Goal: Transaction & Acquisition: Book appointment/travel/reservation

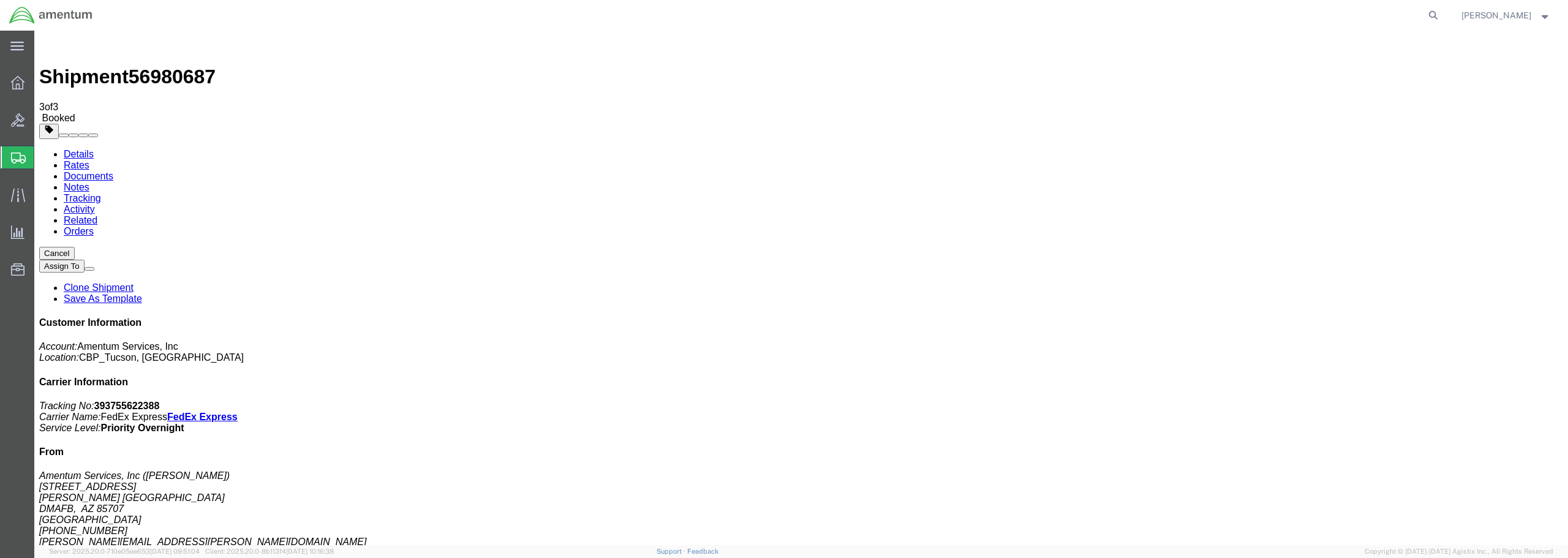
click at [0, 0] on span "Create from Template" at bounding box center [0, 0] width 0 height 0
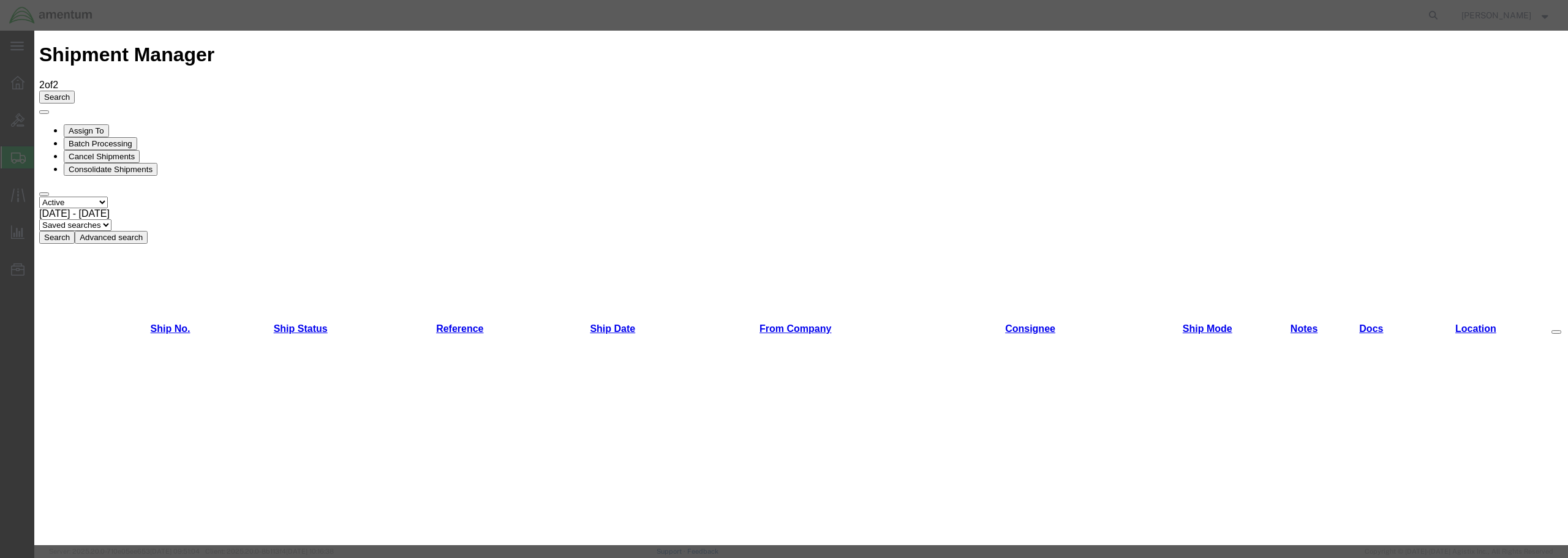
scroll to position [700, 0]
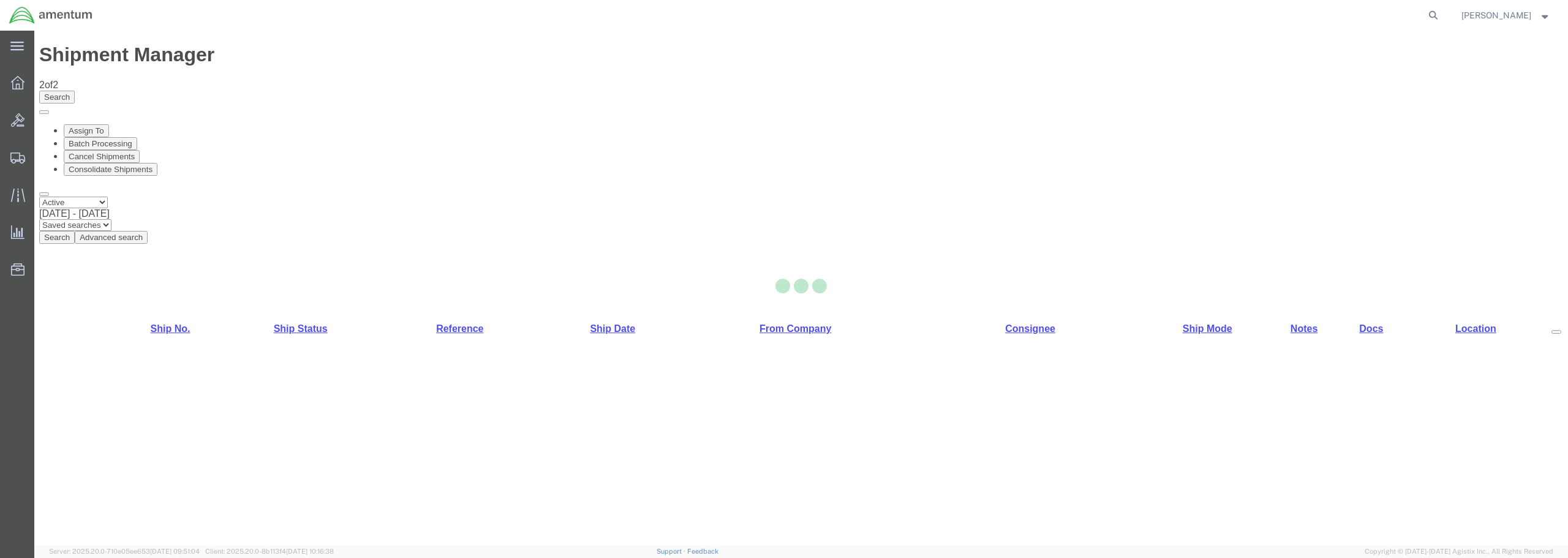
select select "49949"
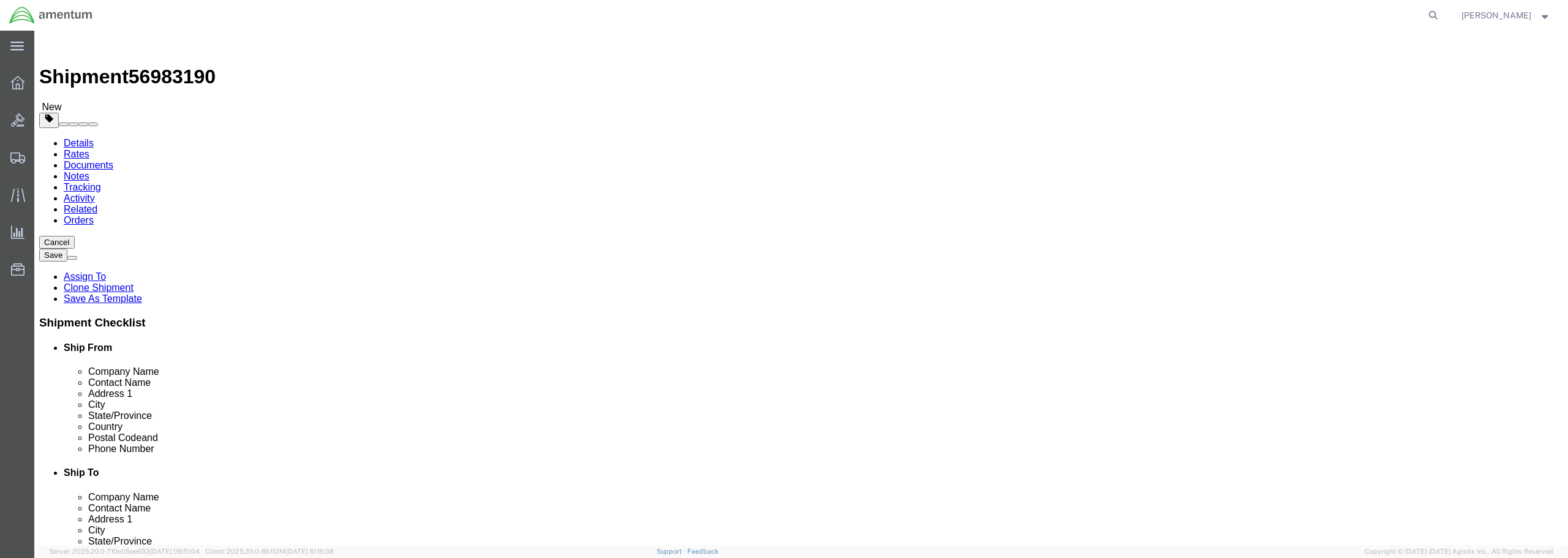
click input "text"
type input "c"
type input "CA AVCRAD"
click input "text"
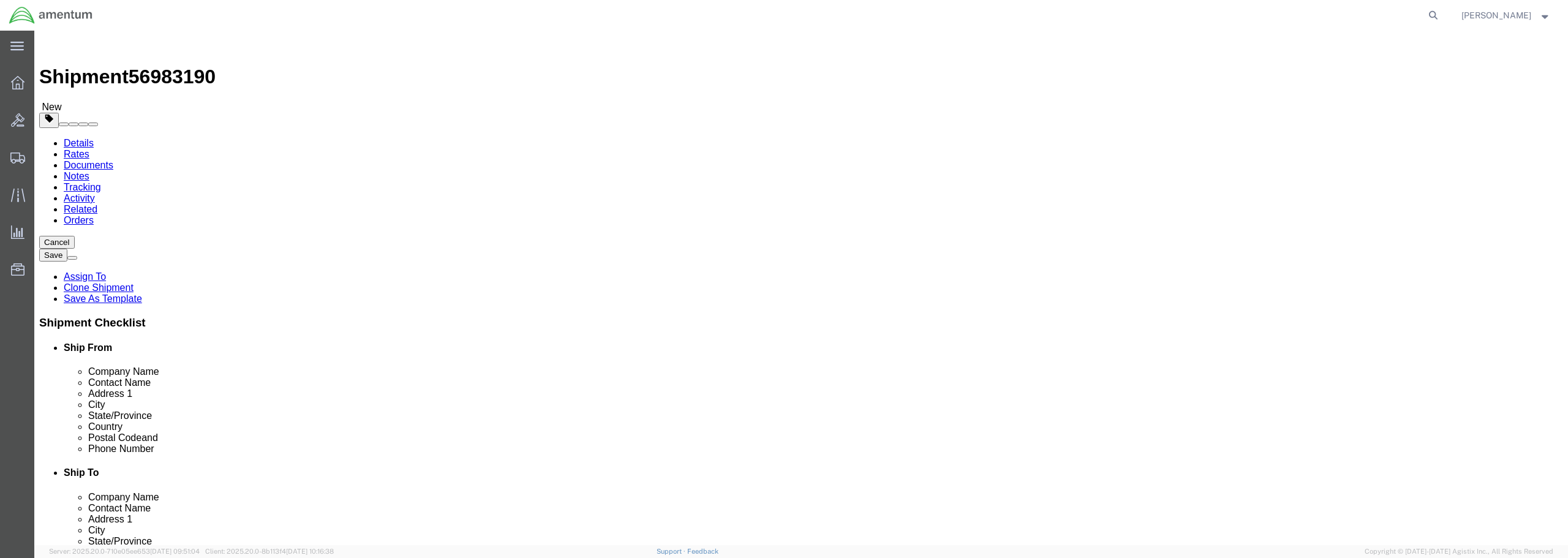
type input "[PERSON_NAME]"
click p "- FRESNO AVCRAD - (ATTN: [PERSON_NAME]) 1106TH TASM, [STREET_ADDRESS]"
type input "93727"
type input "[PHONE_NUMBER]"
select select "CA"
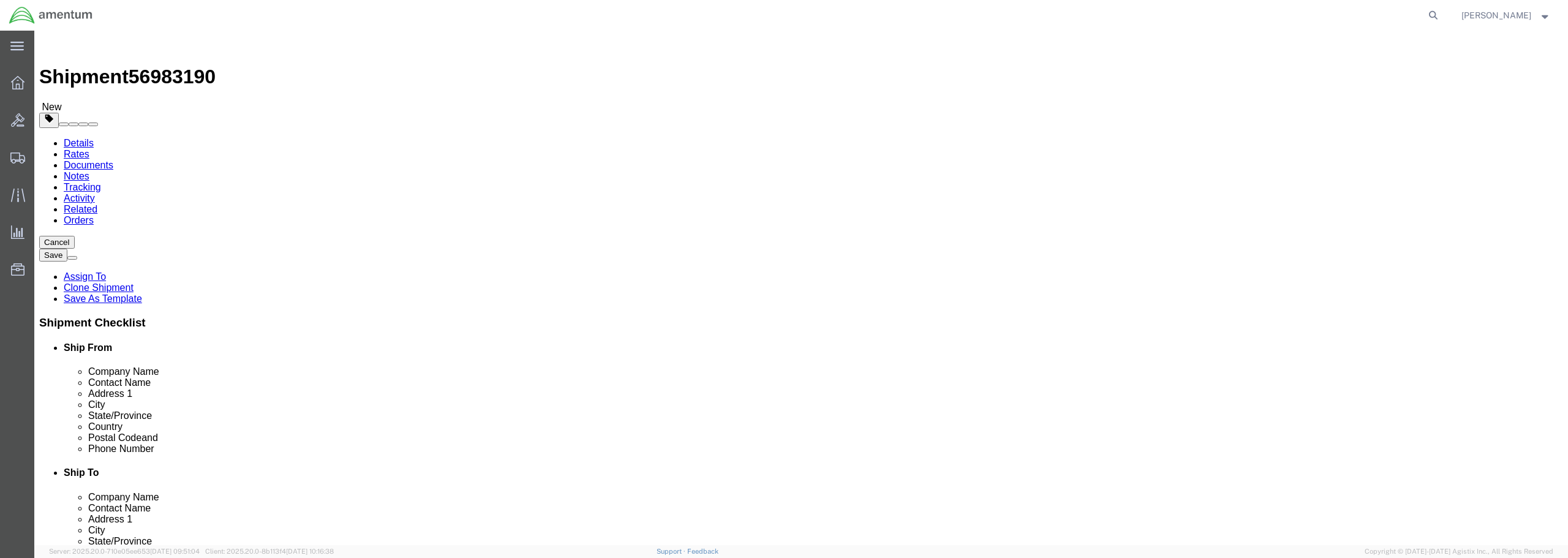
type input "ATTN: [PERSON_NAME]"
click link "Save As Template"
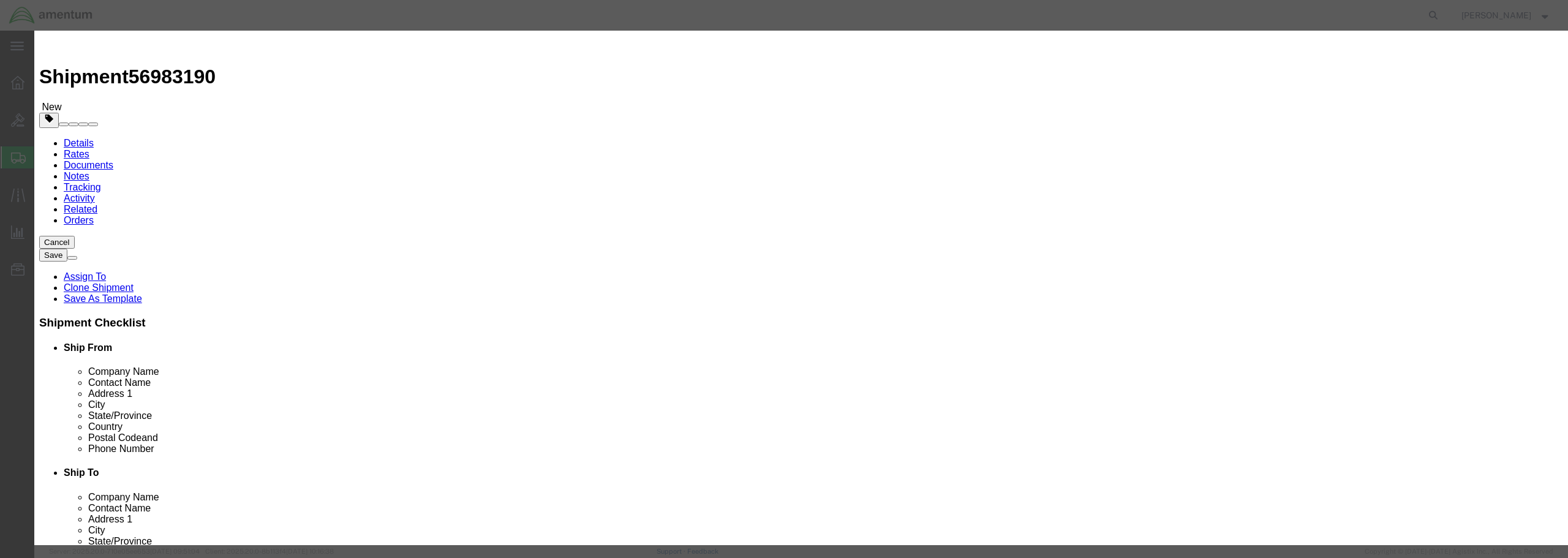
click input "text"
drag, startPoint x: 765, startPoint y: 91, endPoint x: 708, endPoint y: 91, distance: 57.0
click input "CA AVCRAD"
type input "[PERSON_NAME] / CA AVCRAD"
click button "Save"
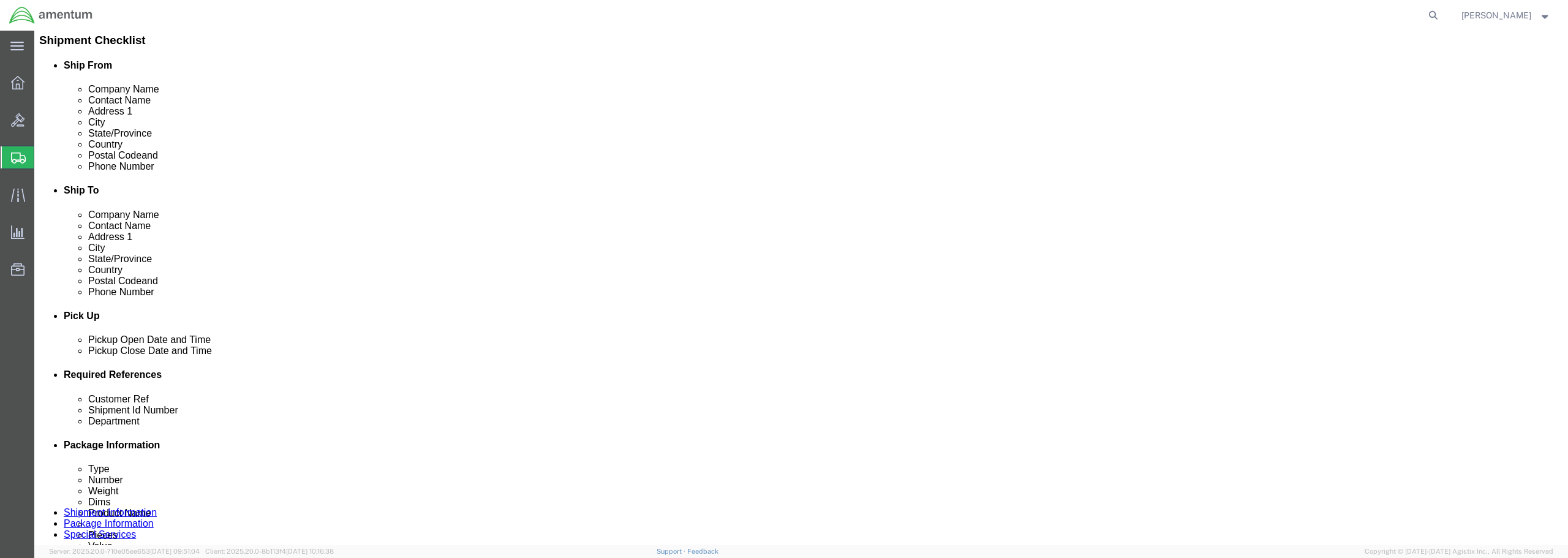
scroll to position [307, 0]
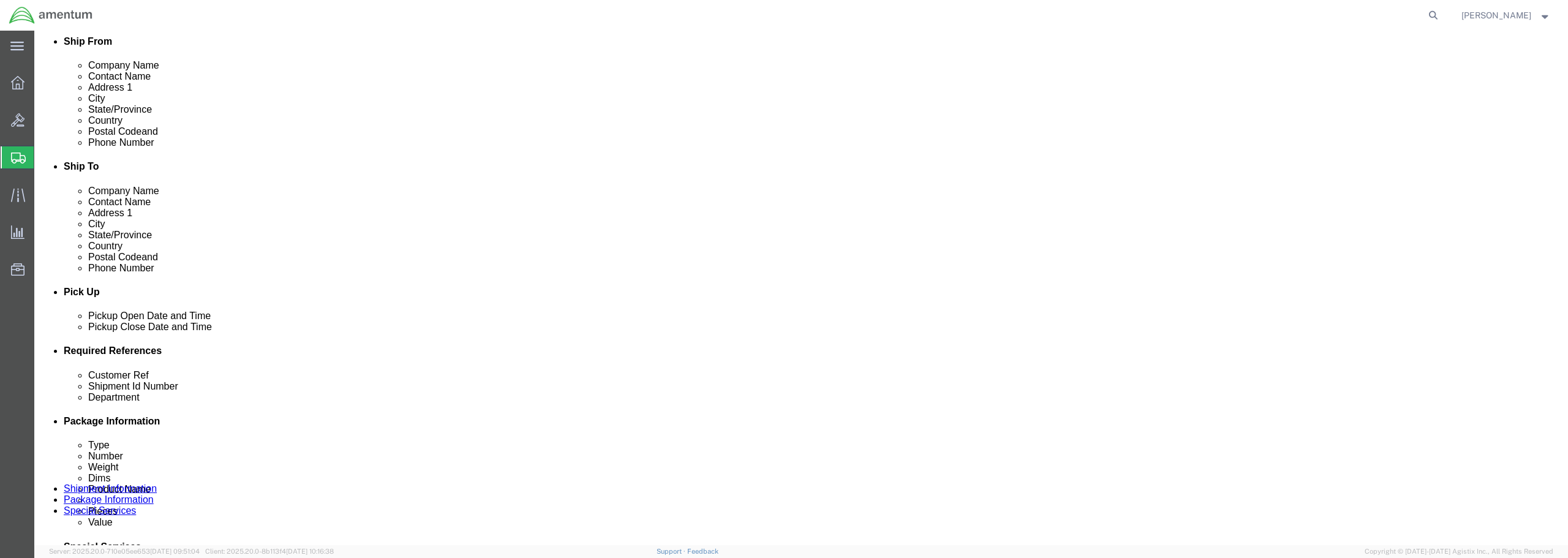
click div "[DATE] 12:36 PM"
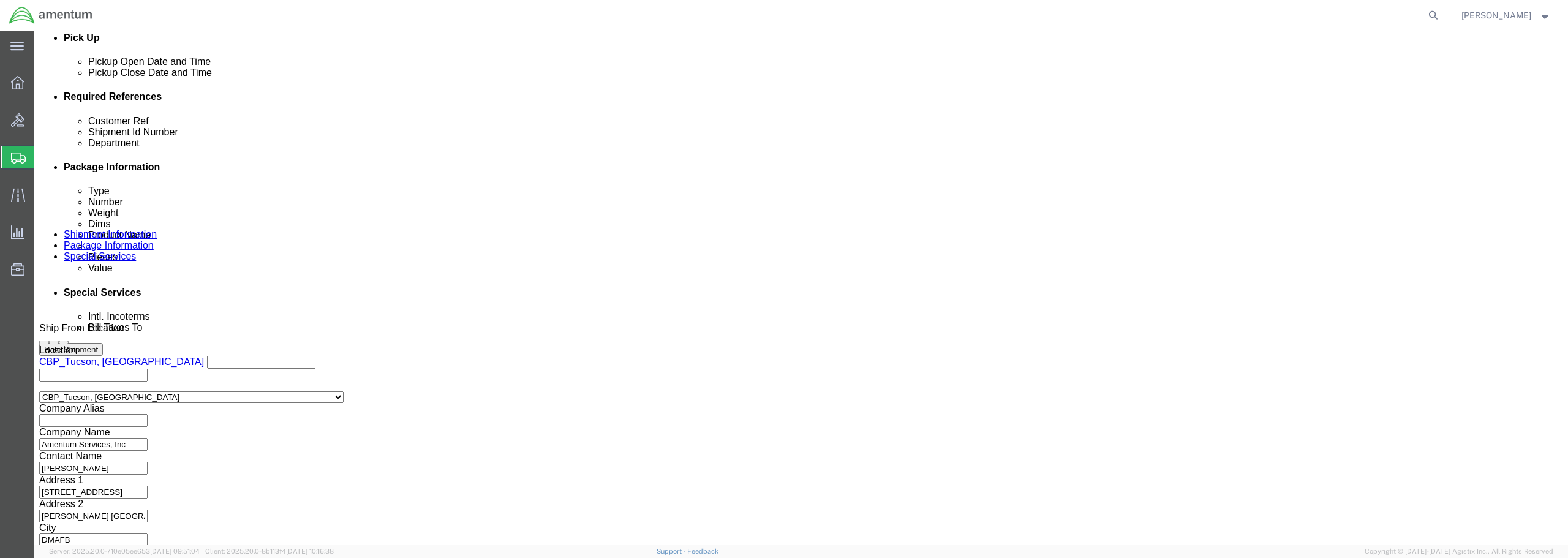
type input "1:36 PM"
click button "Apply"
click div "Customer Ref"
drag, startPoint x: 562, startPoint y: 189, endPoint x: 561, endPoint y: 196, distance: 7.1
click div "Customer Ref"
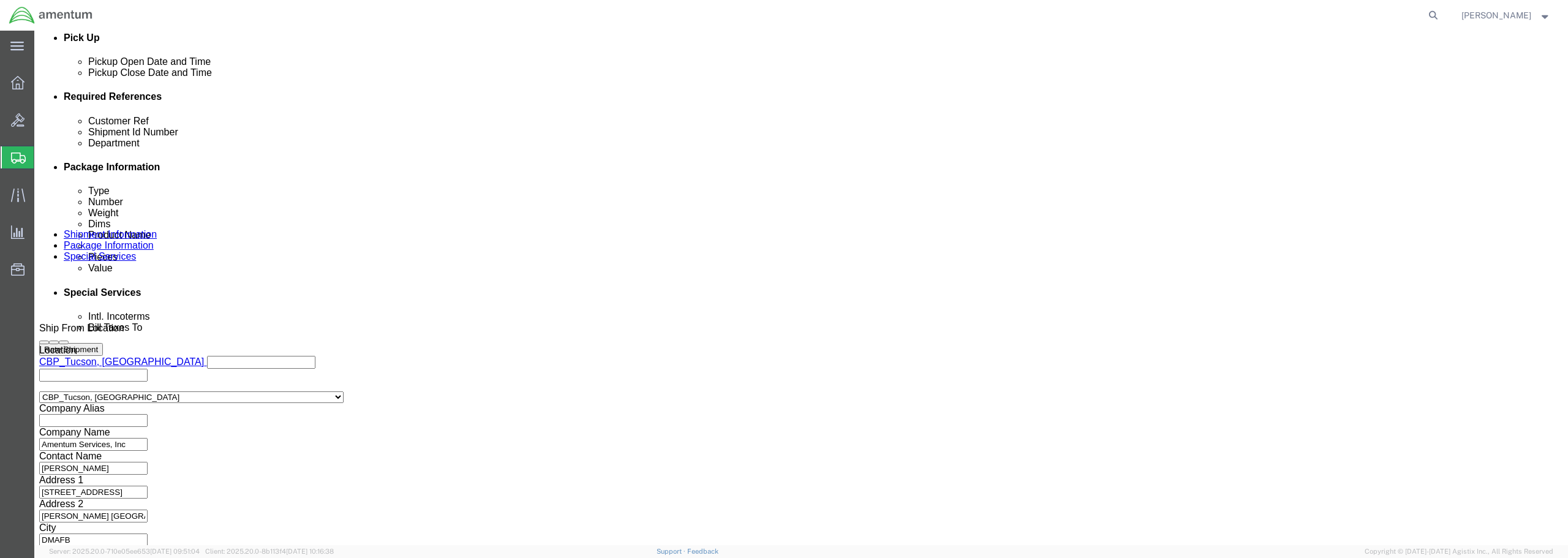
click input "text"
type input "PISTON STRUTS"
click input "text"
type input "SN:40795-312 & N/A"
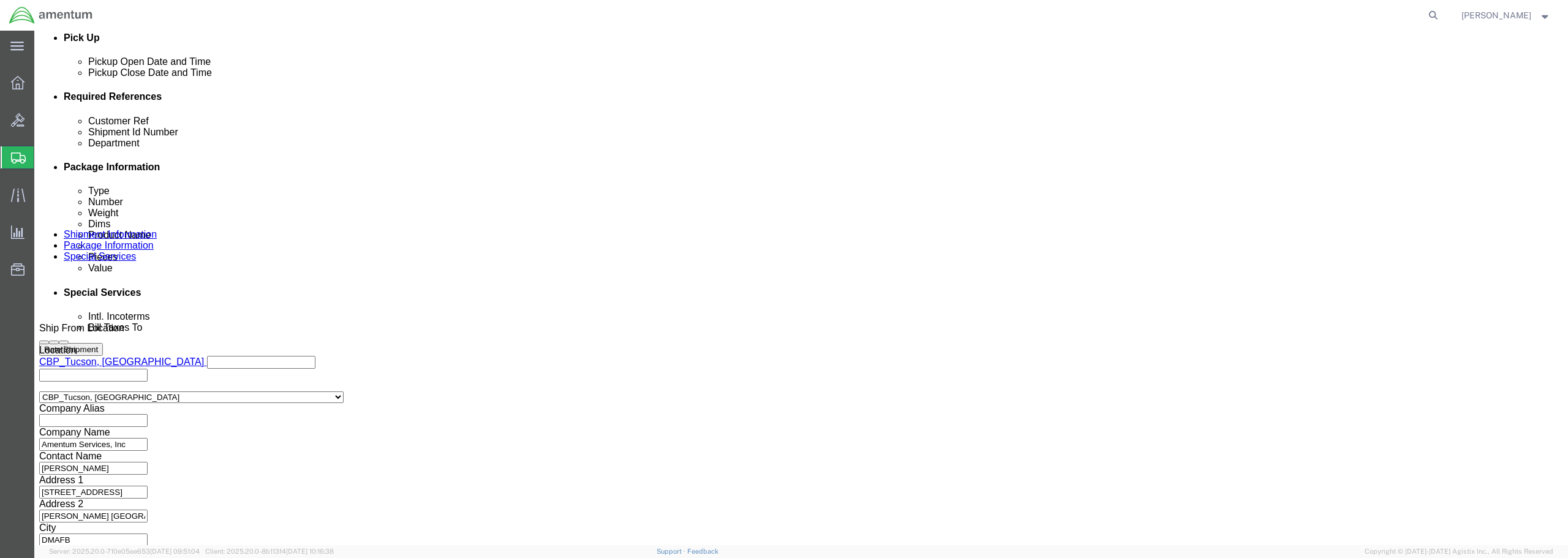
click button "Continue"
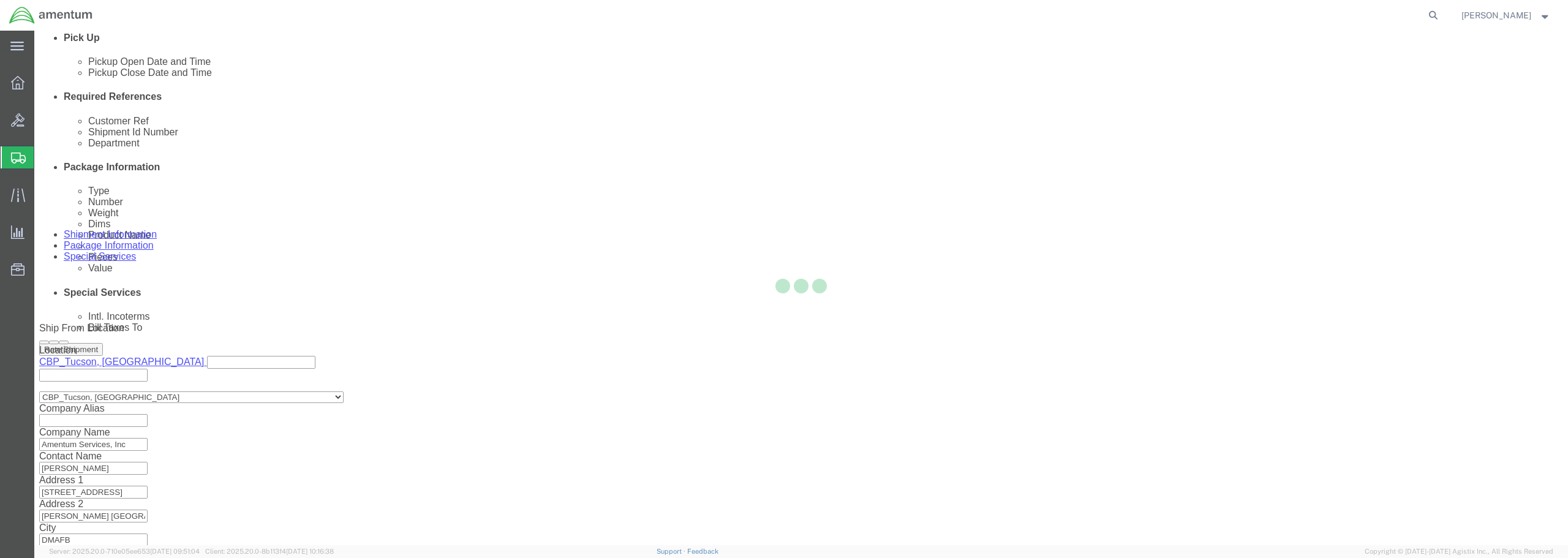
scroll to position [0, 0]
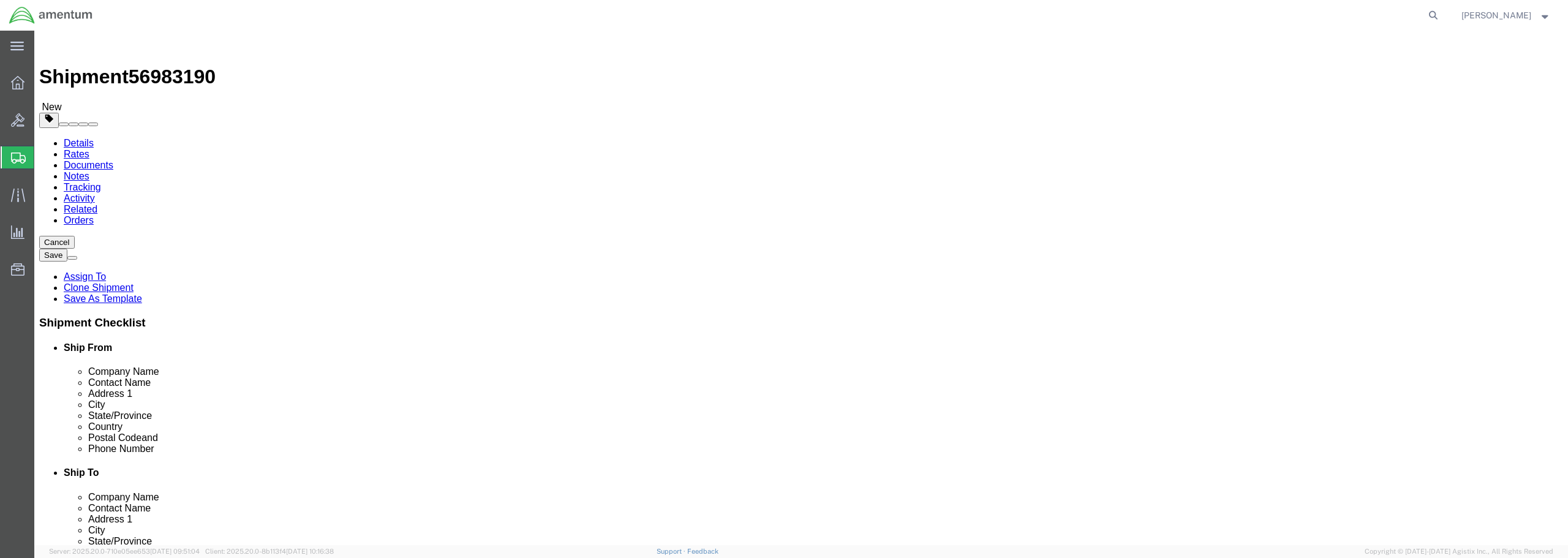
select select "CBOX"
click link "Details"
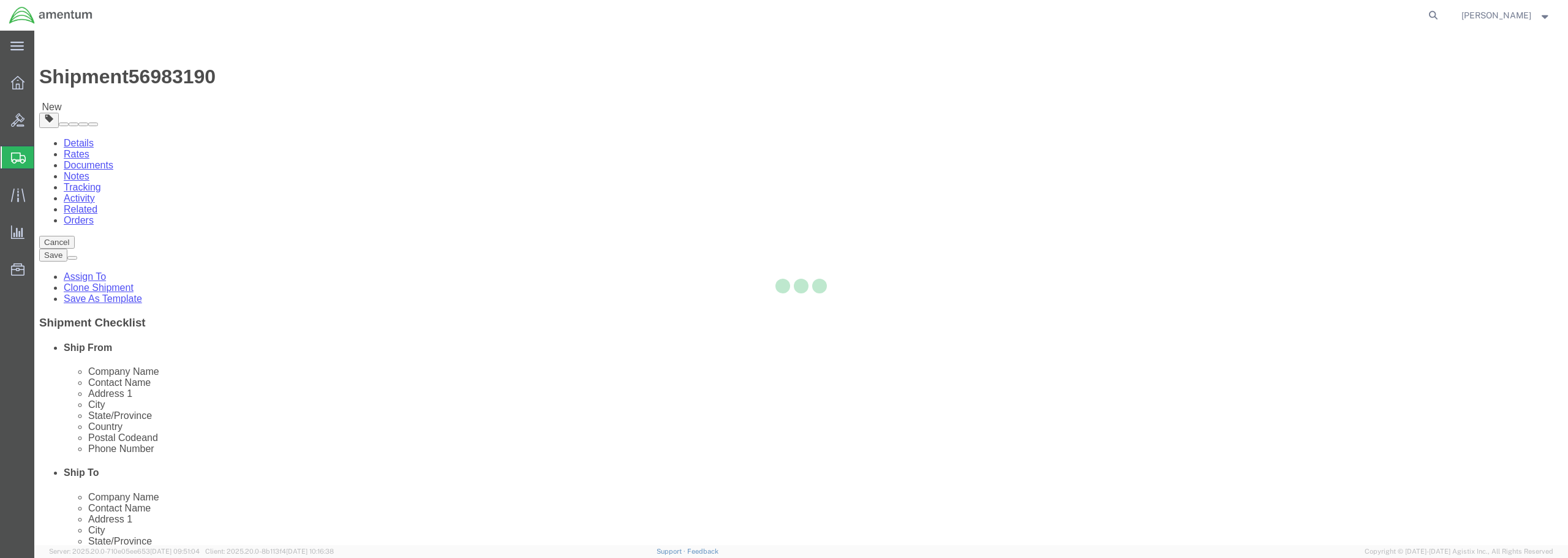
select select "49949"
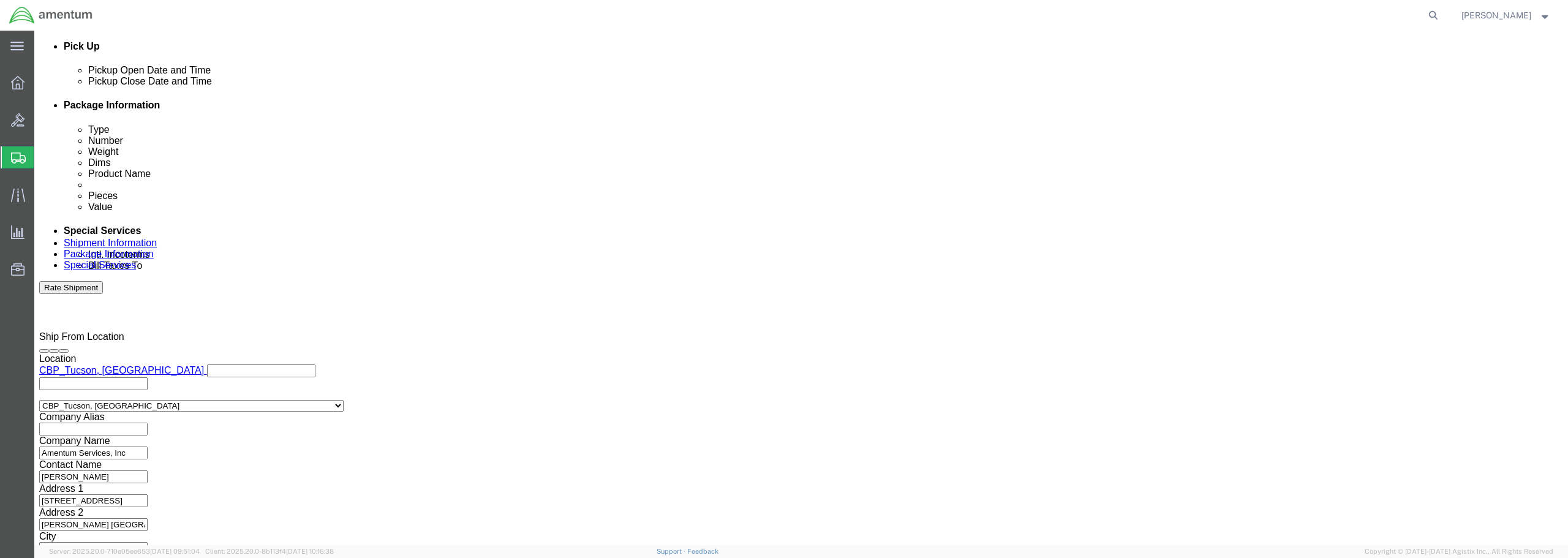
scroll to position [560, 0]
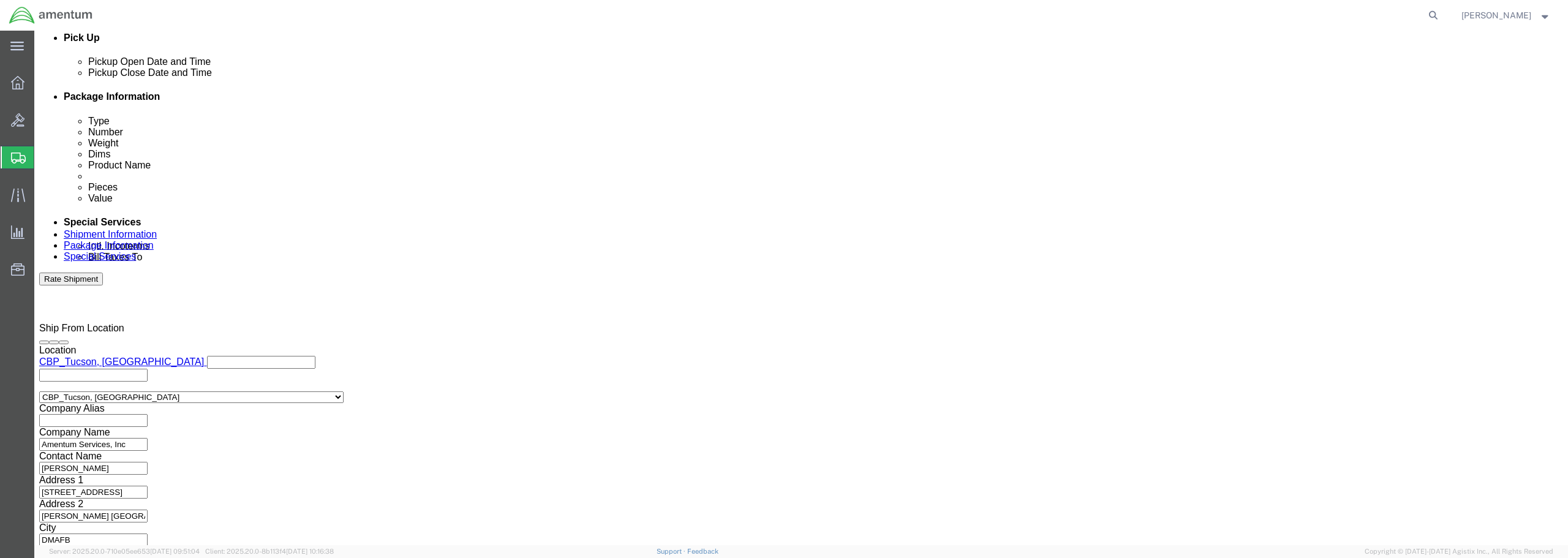
click input "SN:40795-312 & N/A"
drag, startPoint x: 1123, startPoint y: 193, endPoint x: 1058, endPoint y: 194, distance: 65.0
click div "Shipment Id Number SN:40795-312"
type input "SN:40795-312"
click div "Shipping Mode (Optional)"
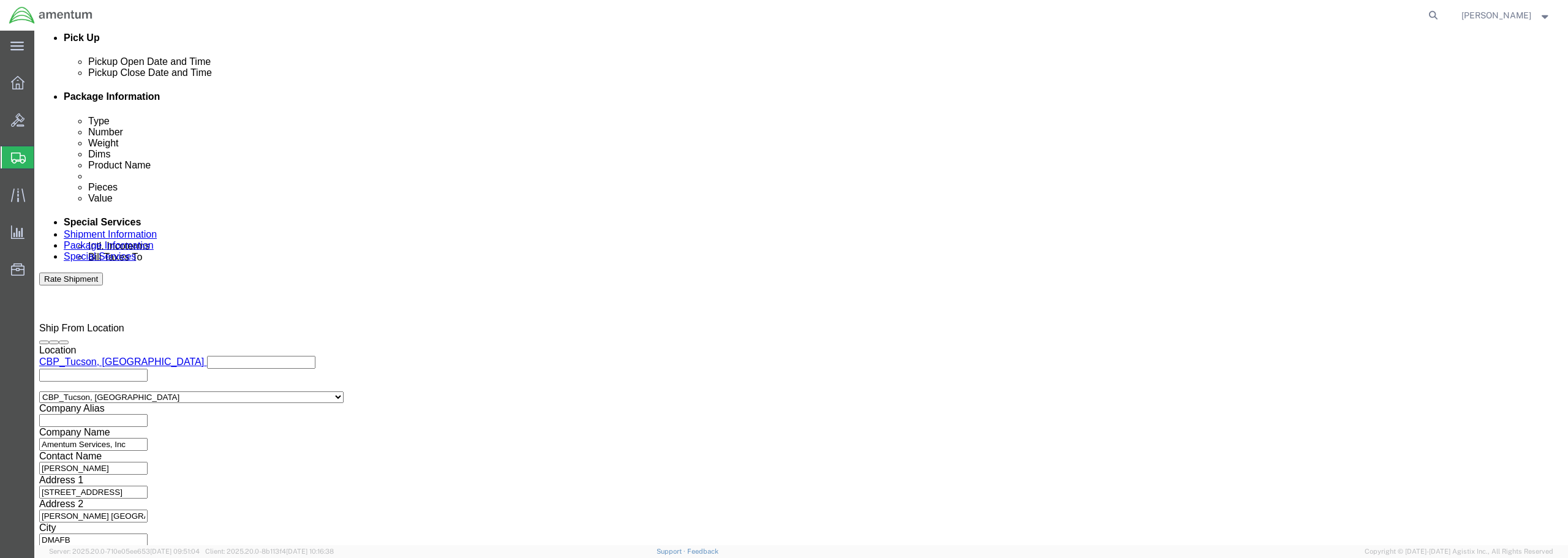
click button "Continue"
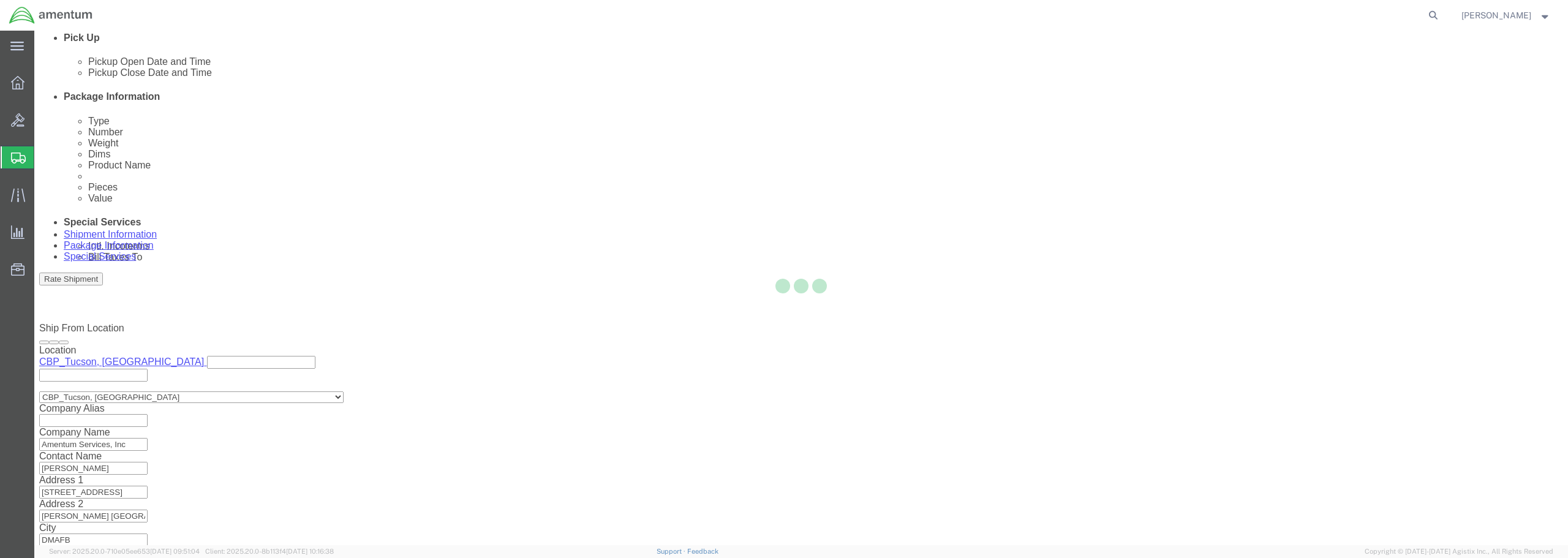
scroll to position [0, 0]
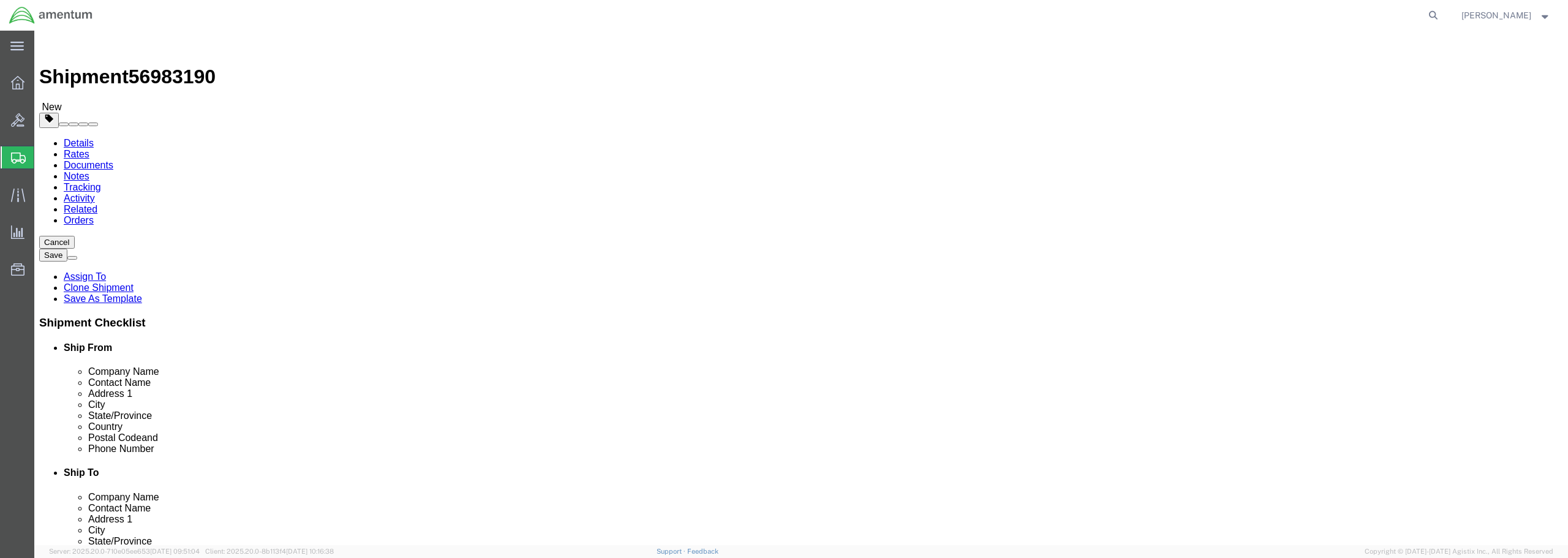
click input "text"
type input "45"
type input "10"
type input "9"
click input "0.00"
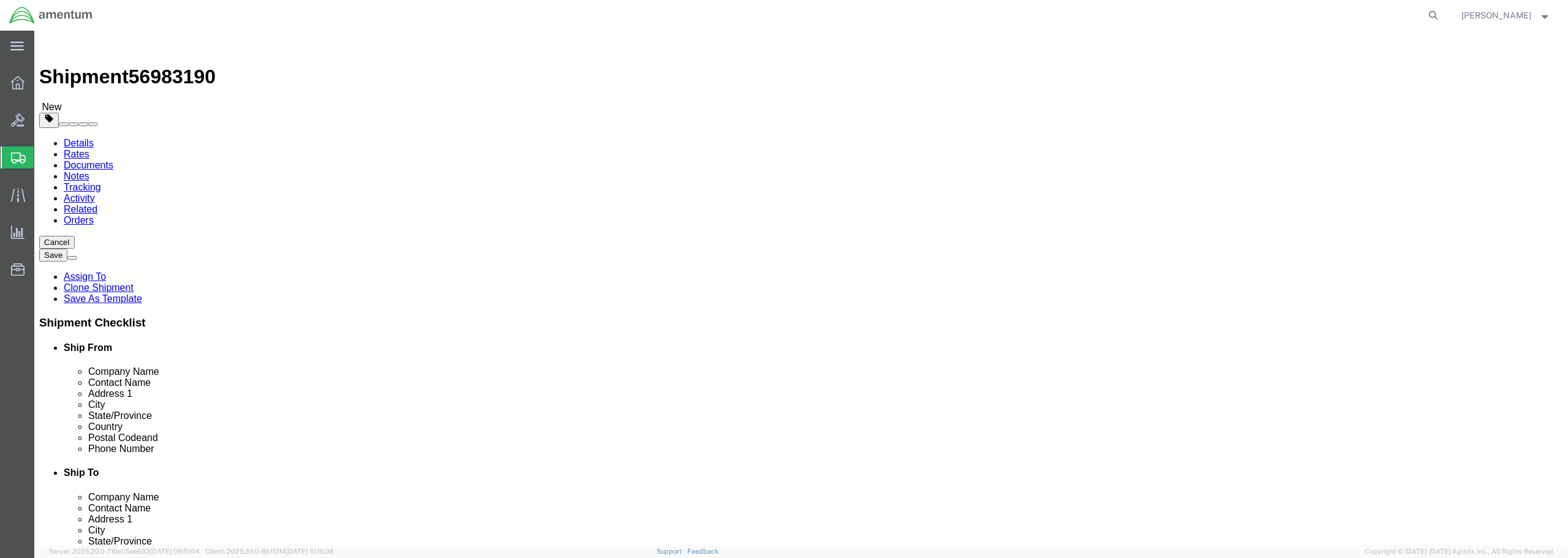
drag, startPoint x: 264, startPoint y: 285, endPoint x: 217, endPoint y: 281, distance: 47.2
click div "Weight 0.00 Select kgs lbs Ship. t°"
type input "23.00"
click link "Add Content"
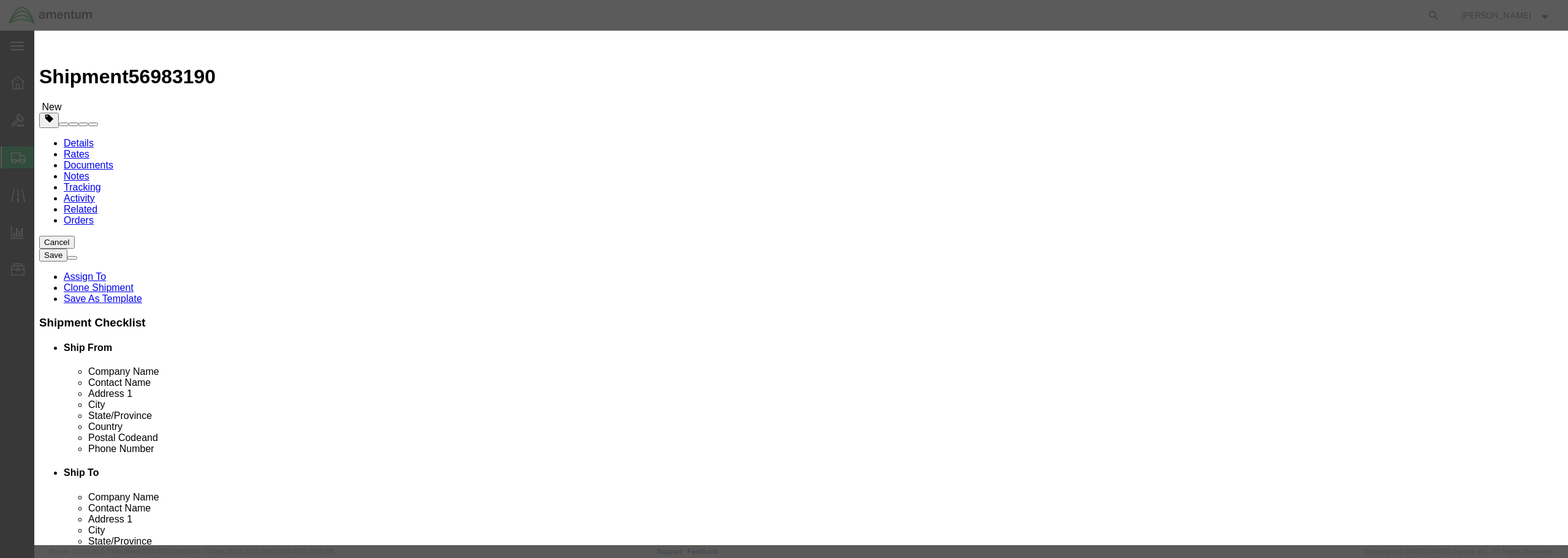
click input "text"
type input ";"
type input "PISTON STRUT"
drag, startPoint x: 577, startPoint y: 118, endPoint x: 542, endPoint y: 111, distance: 35.7
click div "Pieces 0 Select Bag Barrels 100Board Feet Bottle Box Blister Pack Carats Can Ca…"
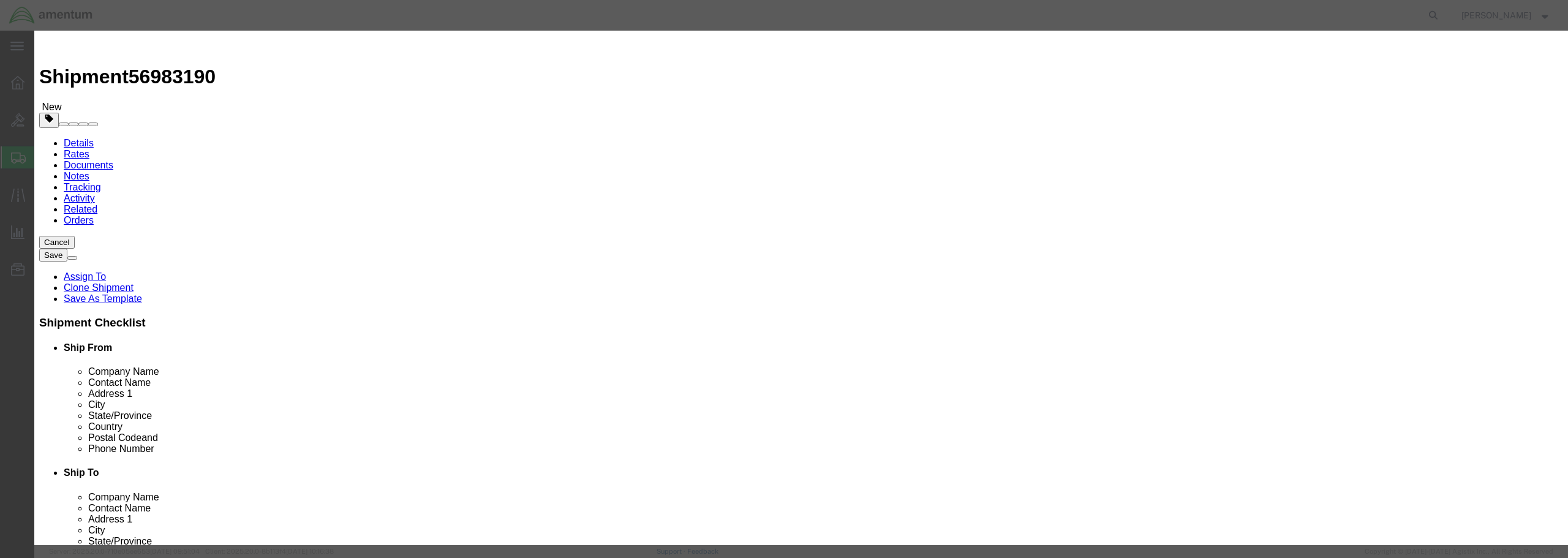
type input "1"
click input "text"
type input "4000.00"
click select "Select 50 55 60 65 70 85 92.5 100 125 175 250 300 400"
select select "100"
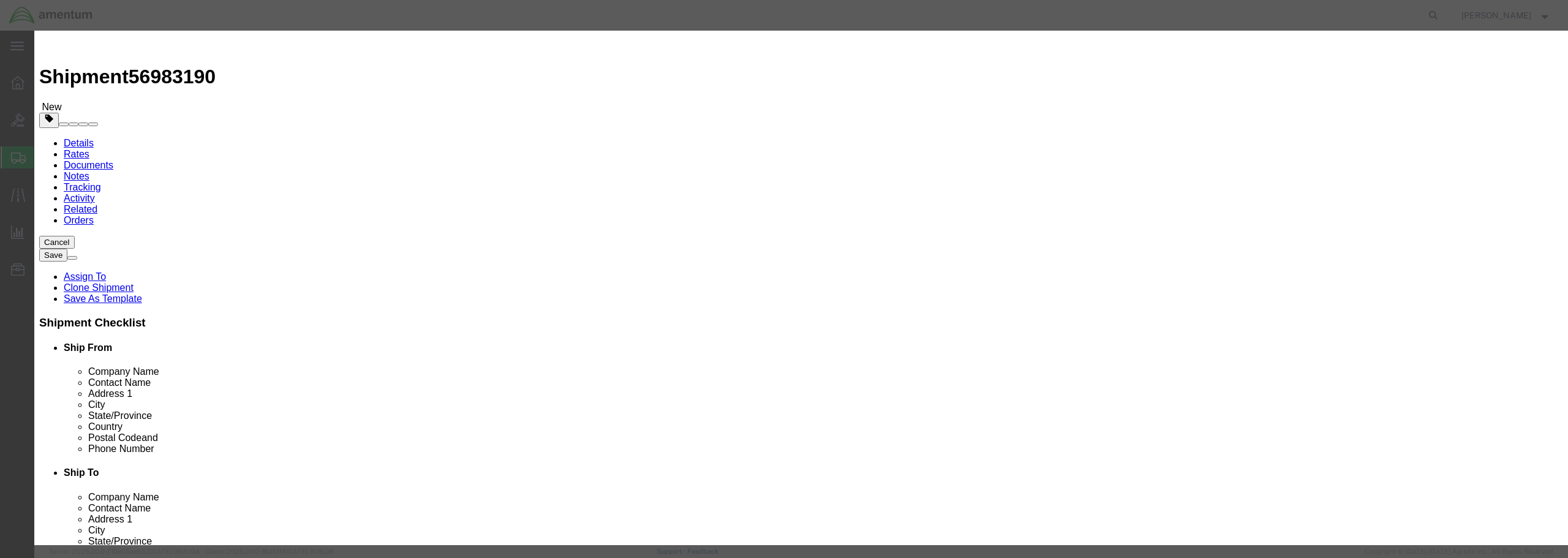
click select "Select 50 55 60 65 70 85 92.5 100 125 175 250 300 400"
paste input "SN:40795-312"
type input "SN:40795-312"
click button "Save & Close"
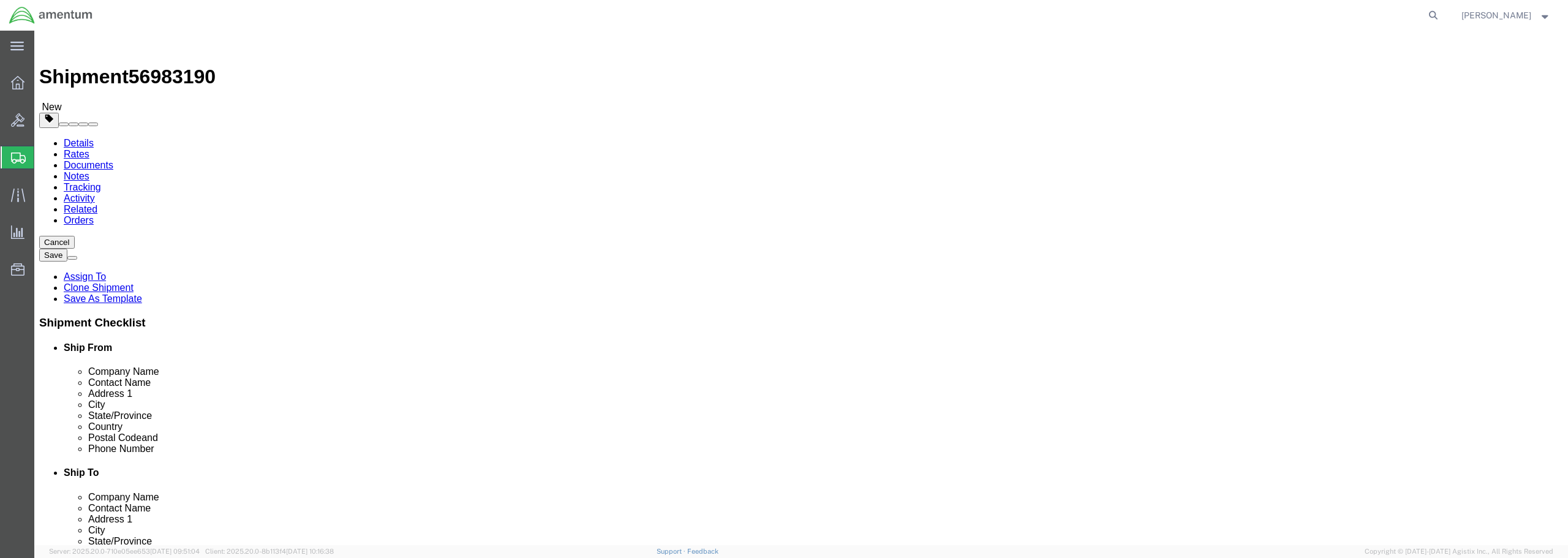
click button "Continue"
click button "Rate Shipment"
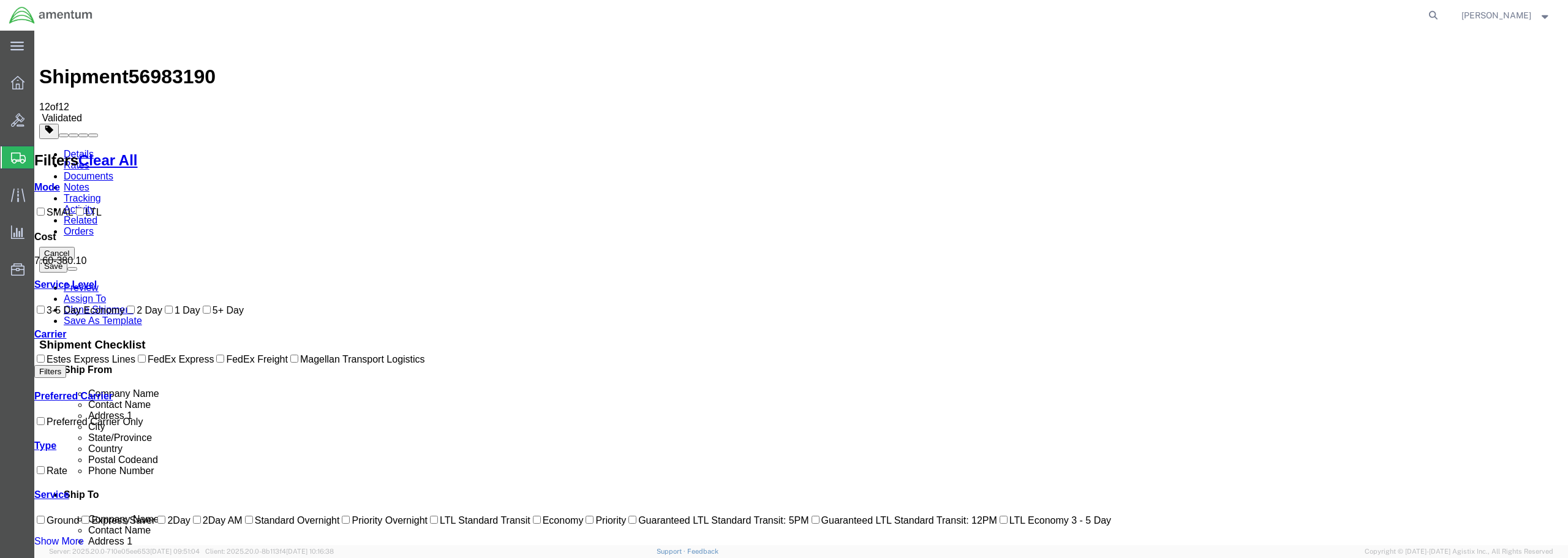
checkbox input "true"
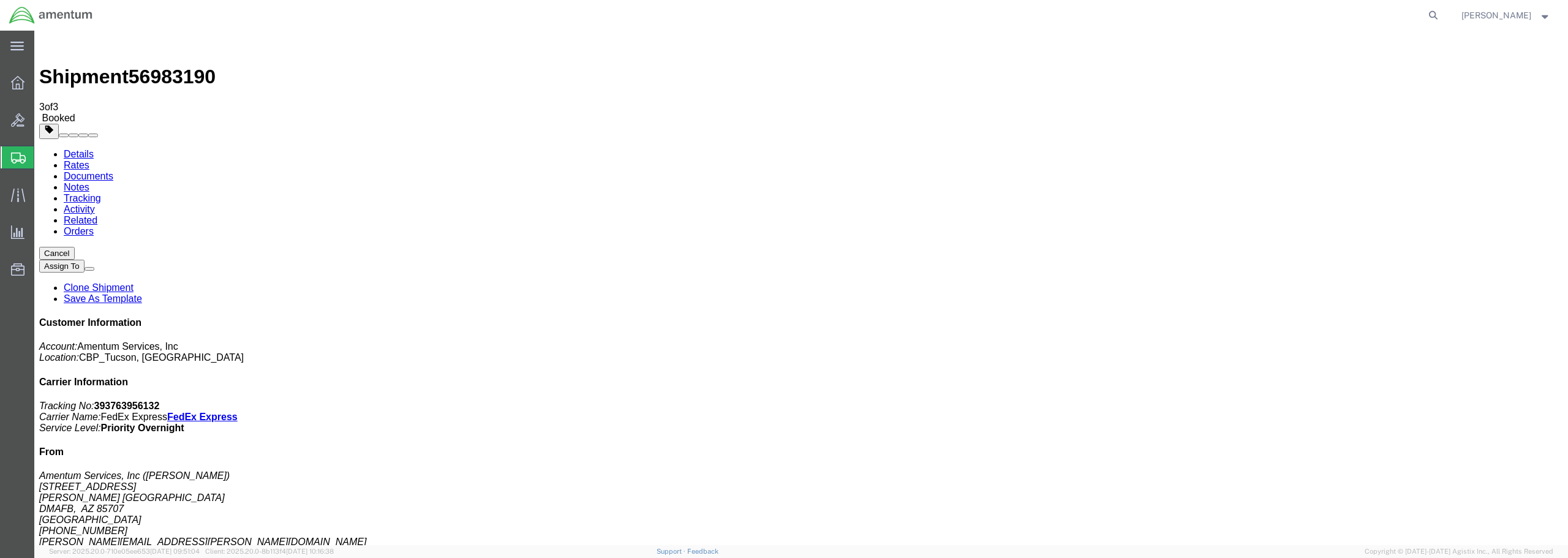
click at [134, 282] on link "Clone Shipment" at bounding box center [99, 287] width 70 height 11
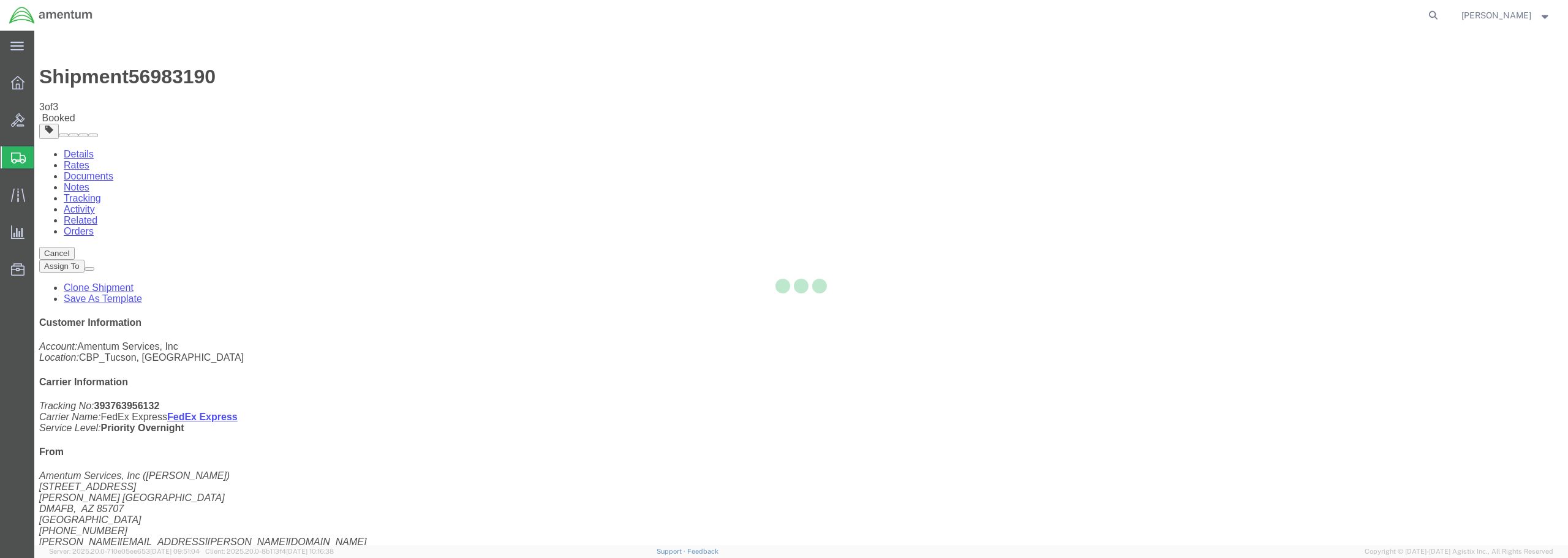
select select "49949"
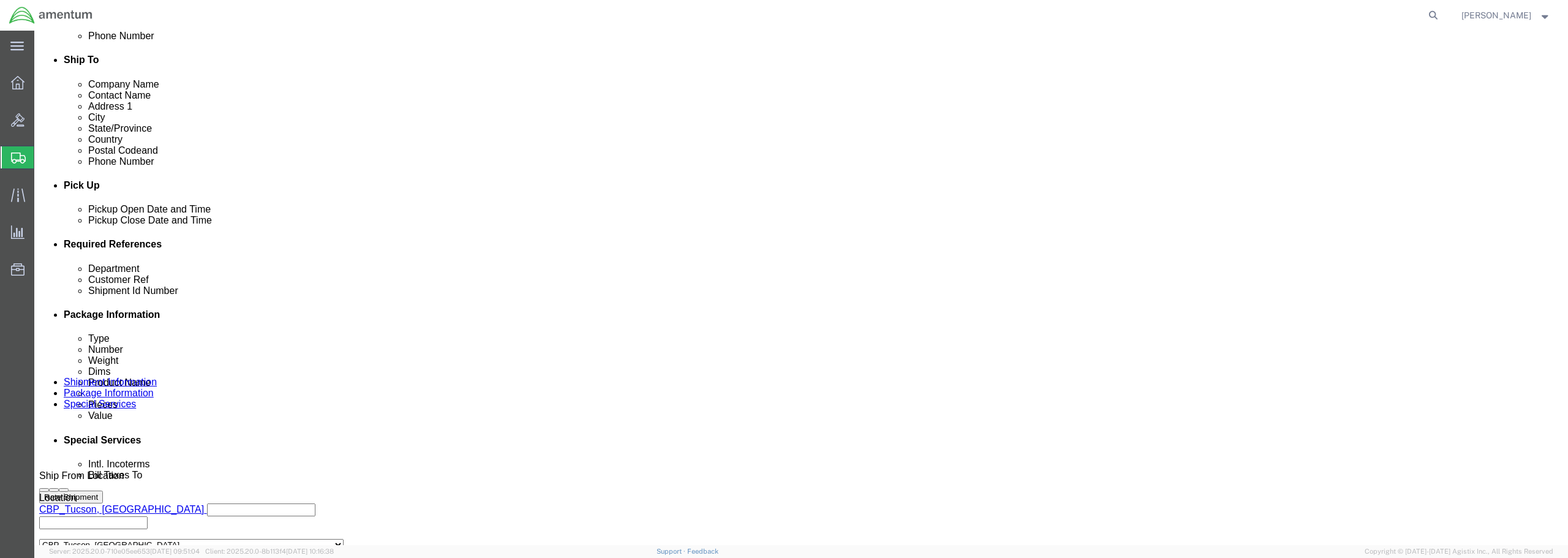
scroll to position [429, 0]
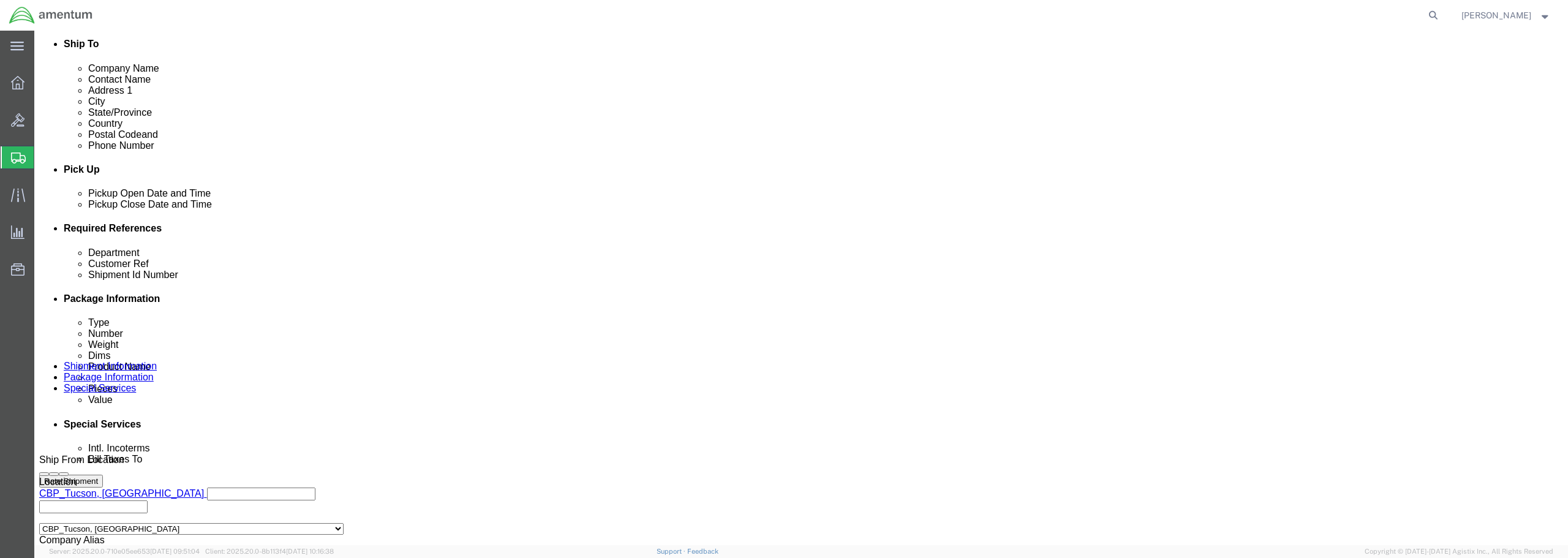
drag, startPoint x: 298, startPoint y: 349, endPoint x: 207, endPoint y: 349, distance: 91.0
click div "Shipment Id Number SN:40795-312"
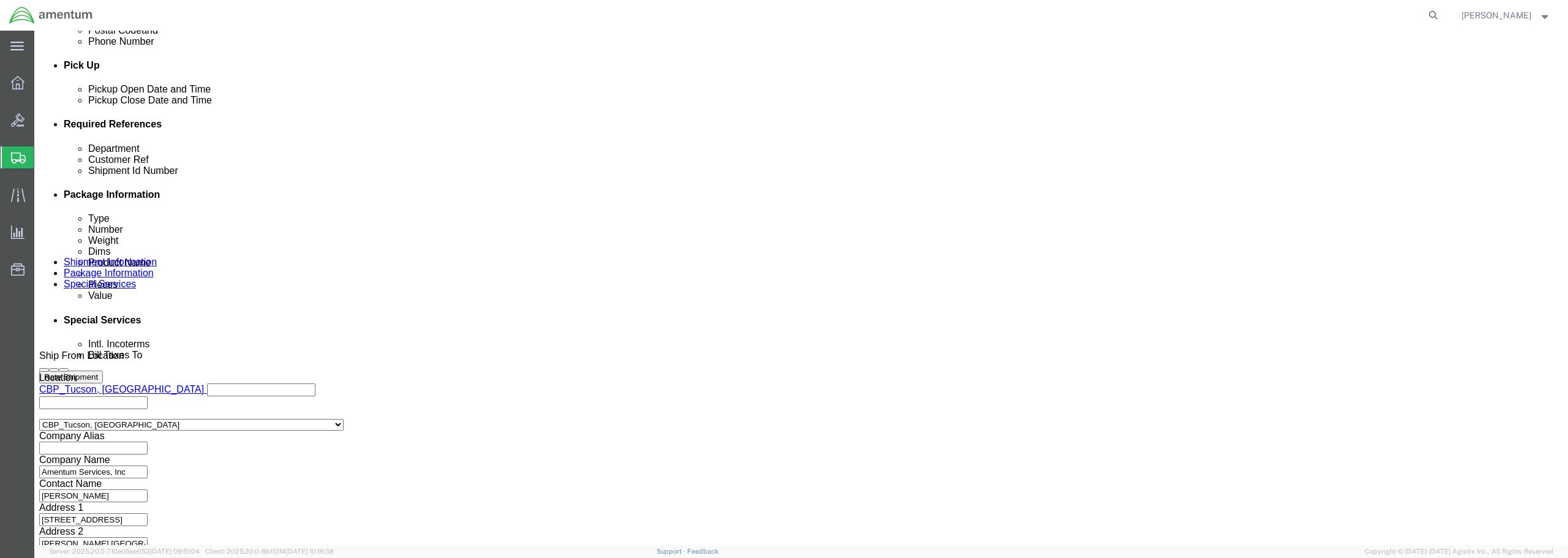
scroll to position [551, 0]
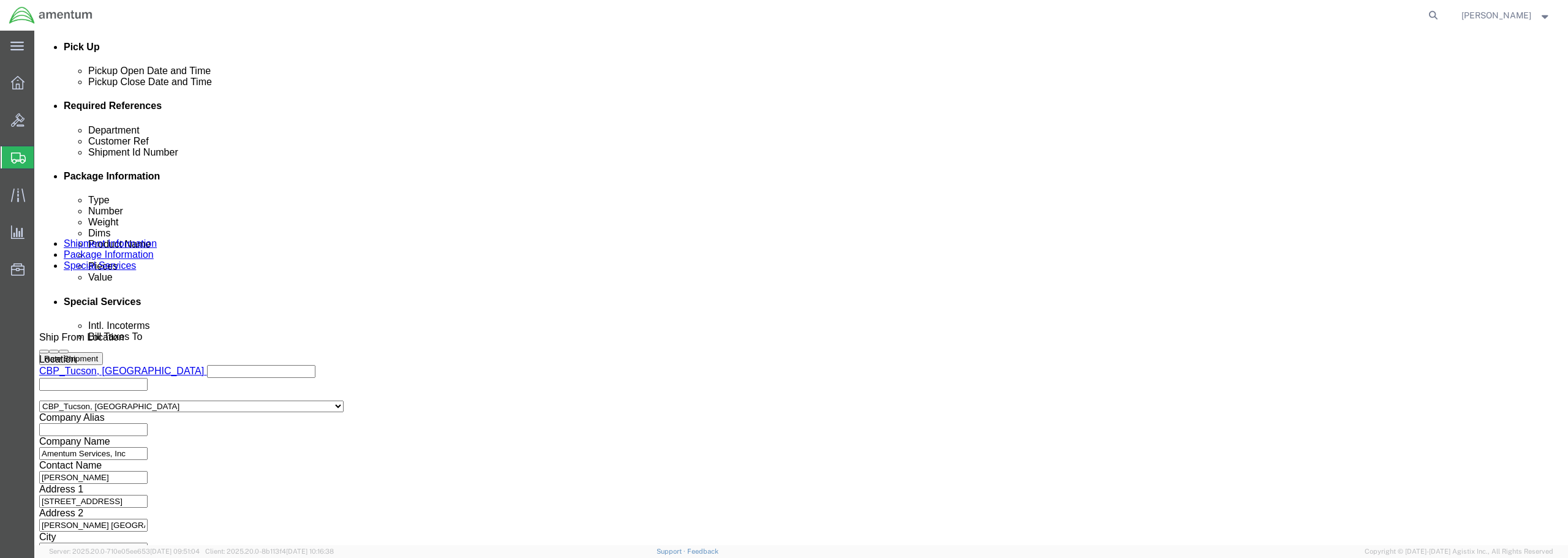
type input "SN: N/A"
click button "Continue"
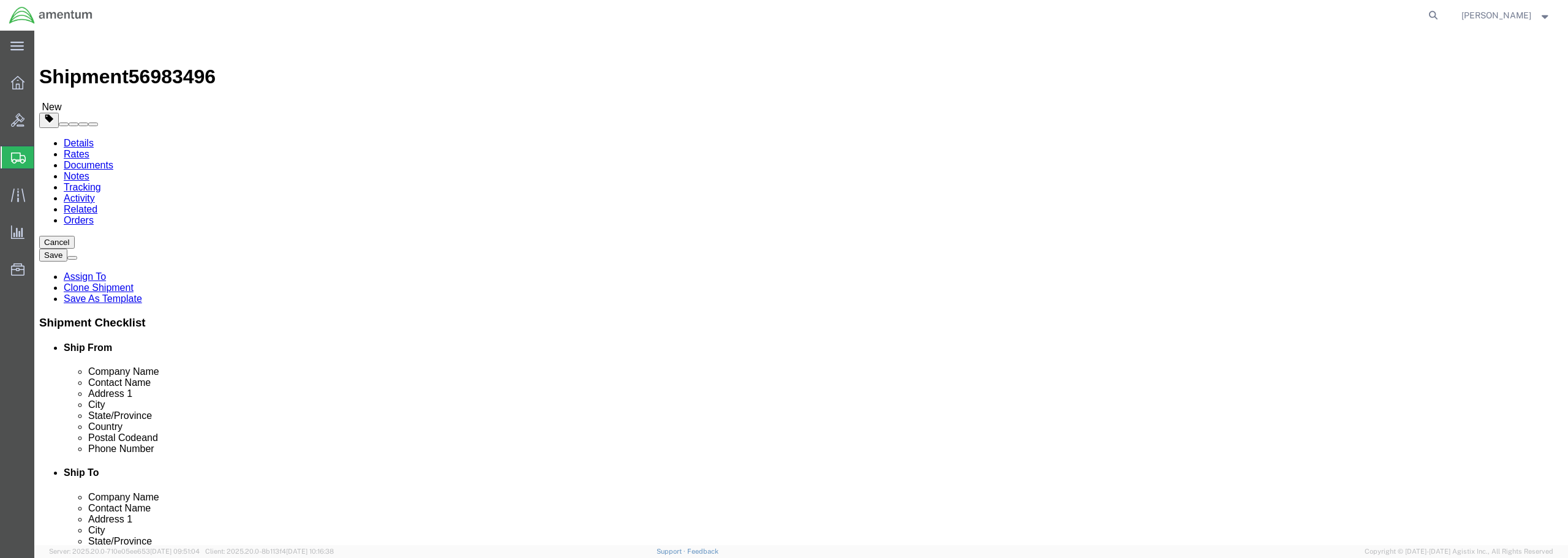
click button "Continue"
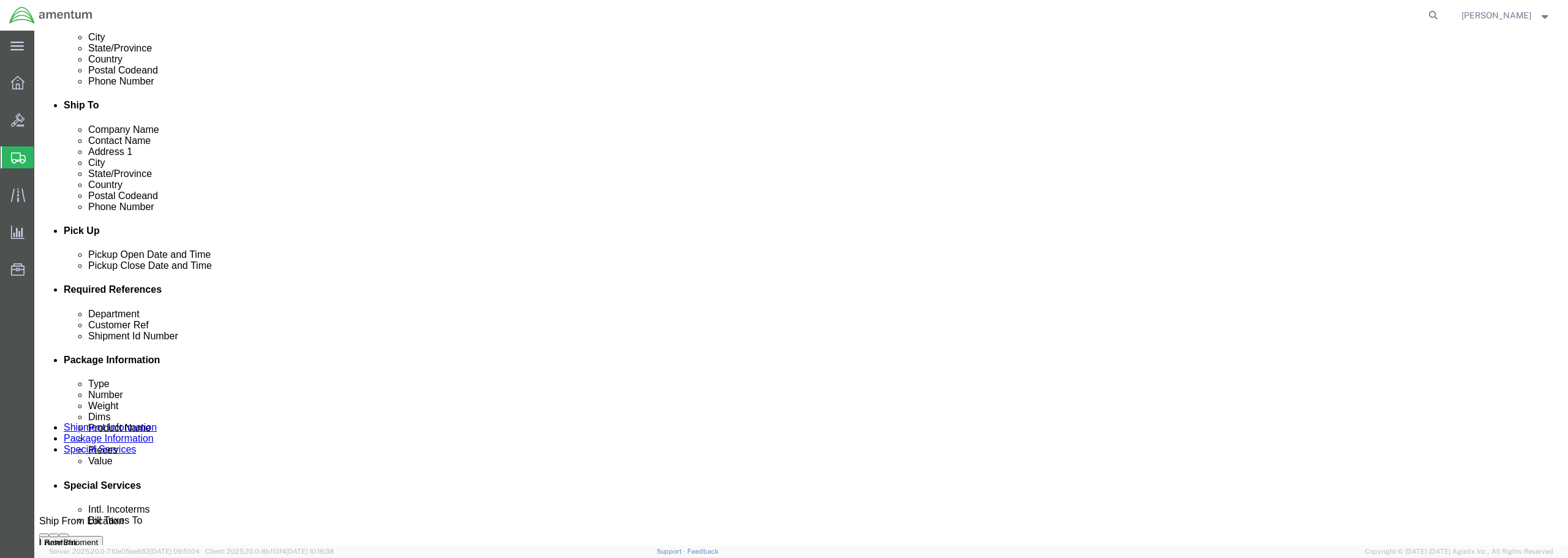
scroll to position [551, 0]
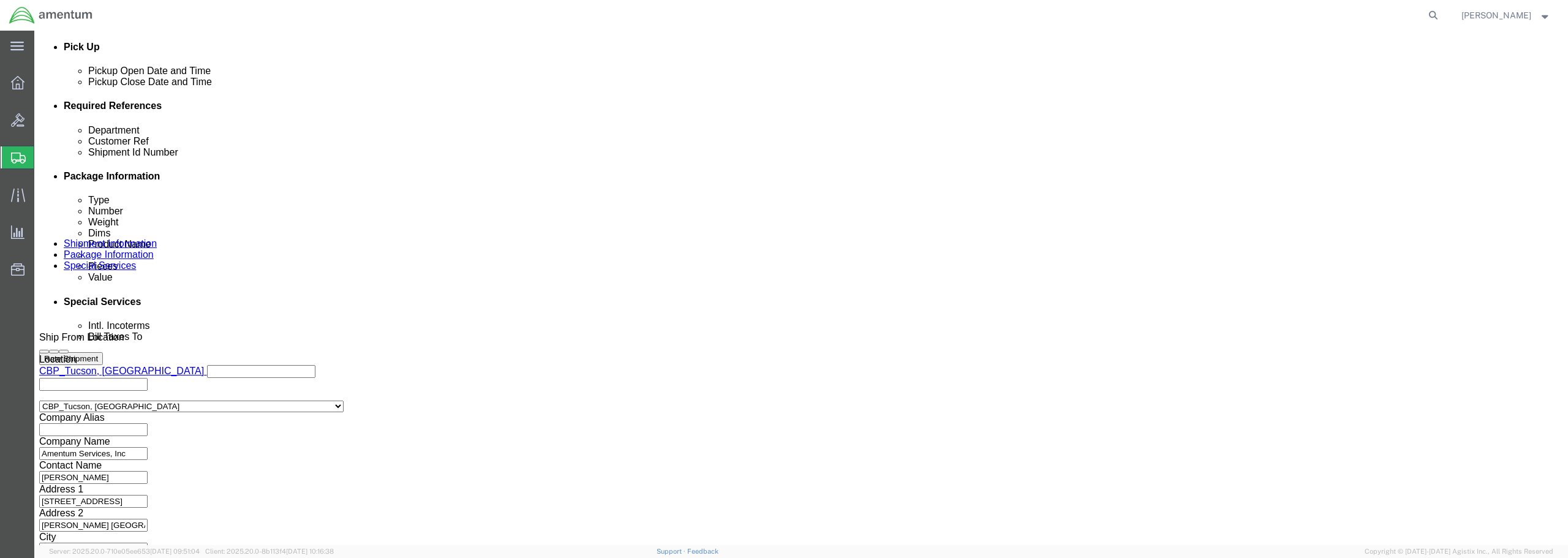
click button "Rate Shipment"
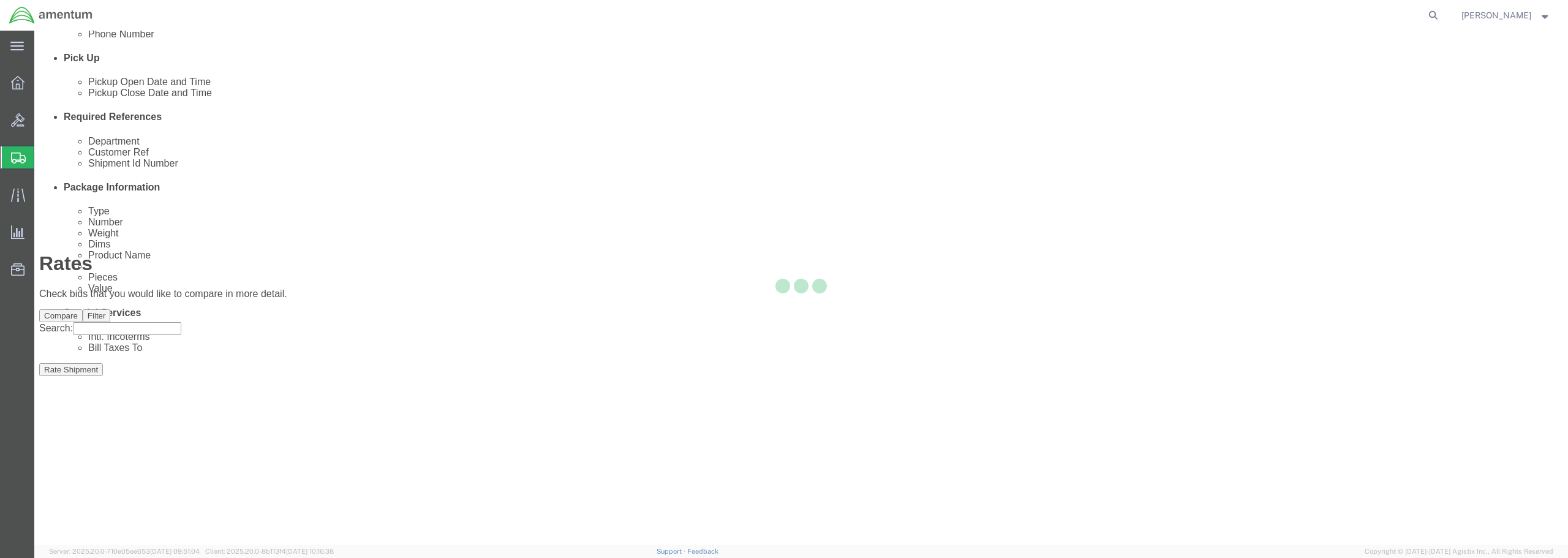
scroll to position [0, 0]
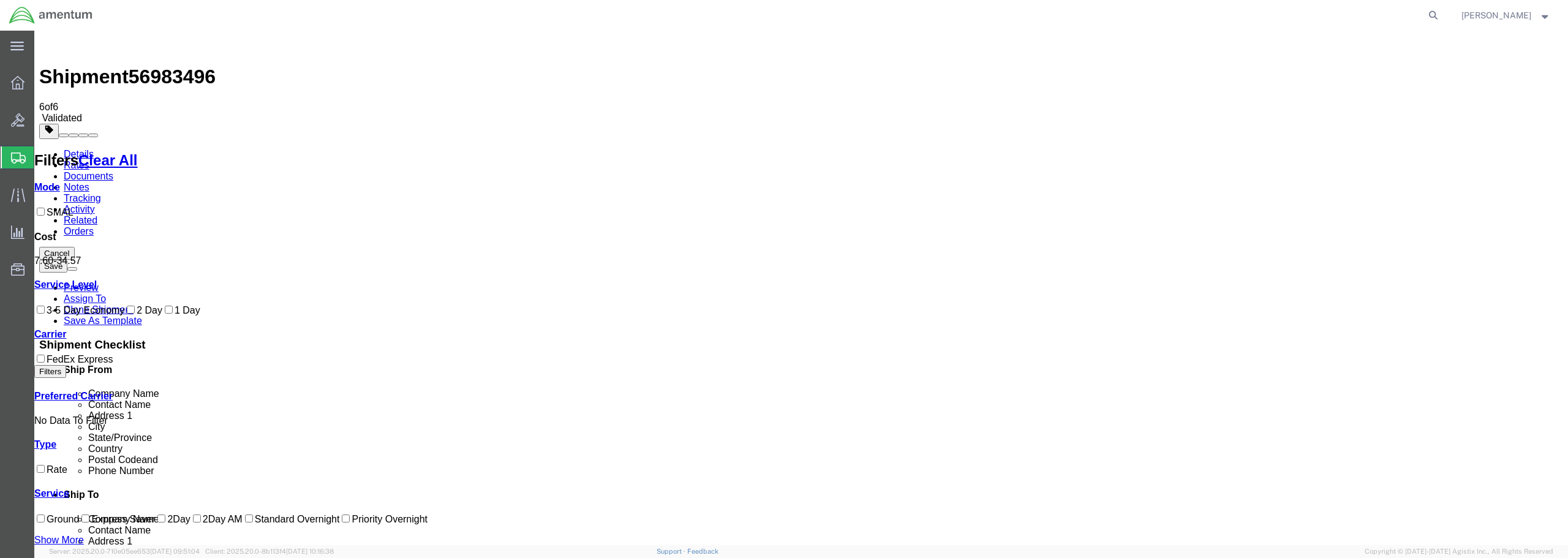
checkbox input "true"
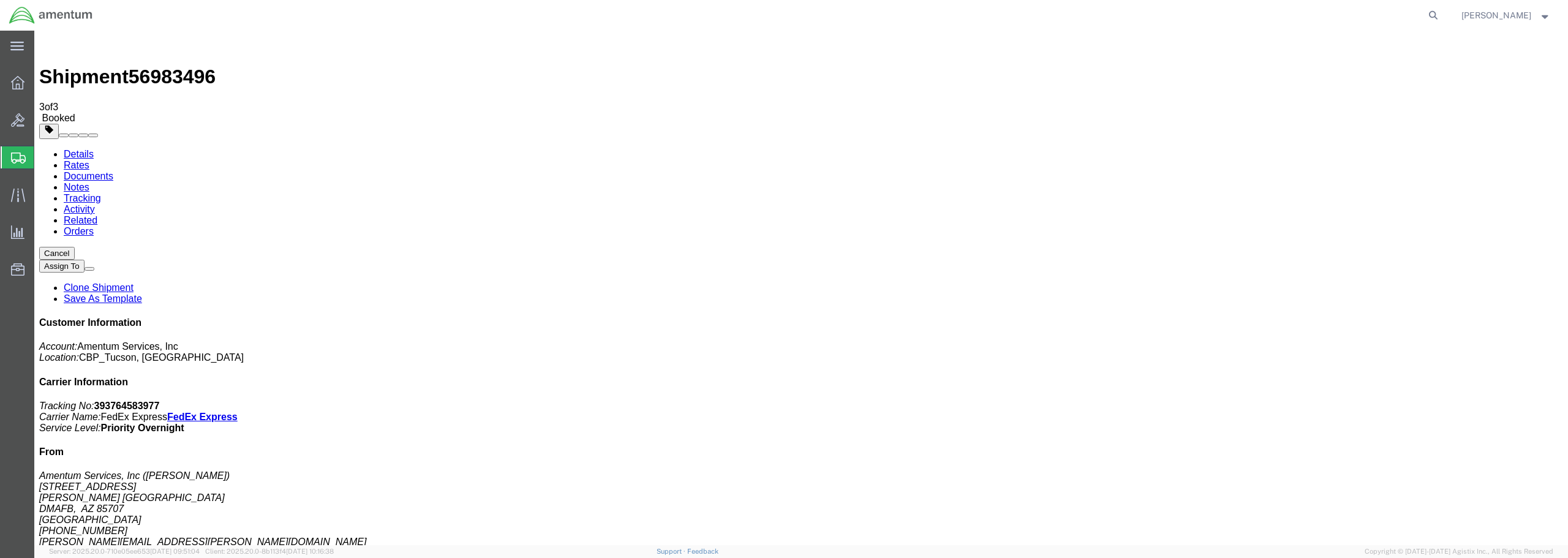
click at [0, 0] on span "Create from Template" at bounding box center [0, 0] width 0 height 0
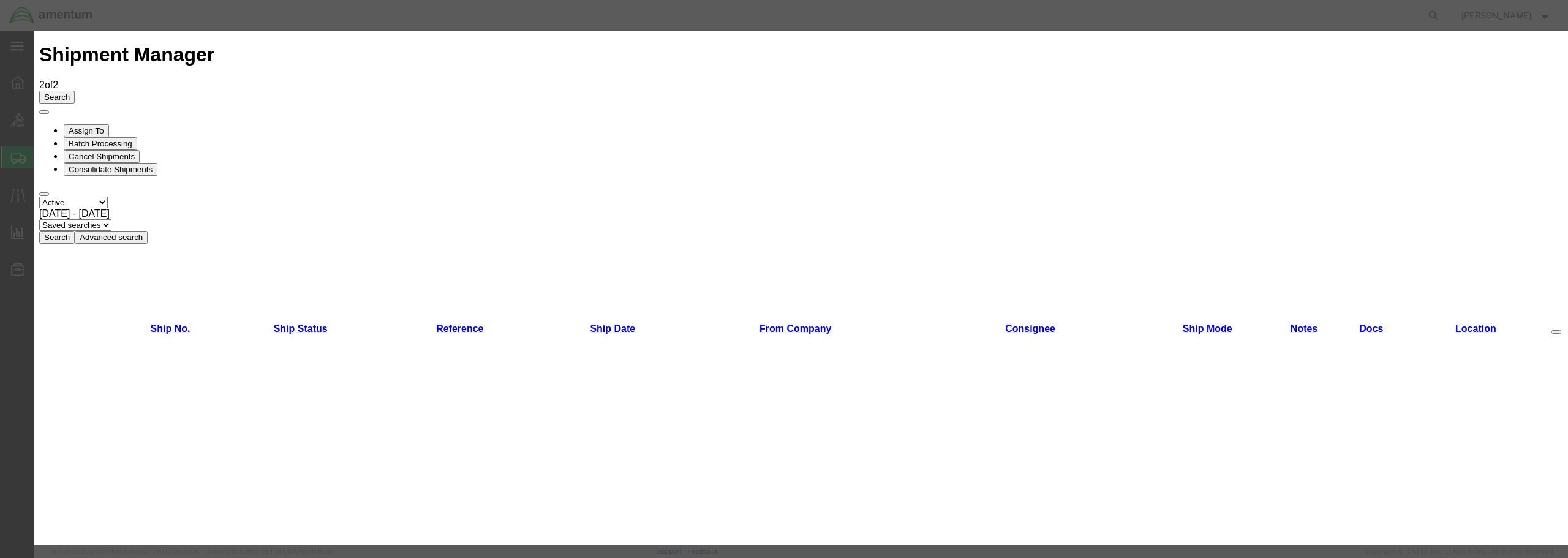
scroll to position [245, 0]
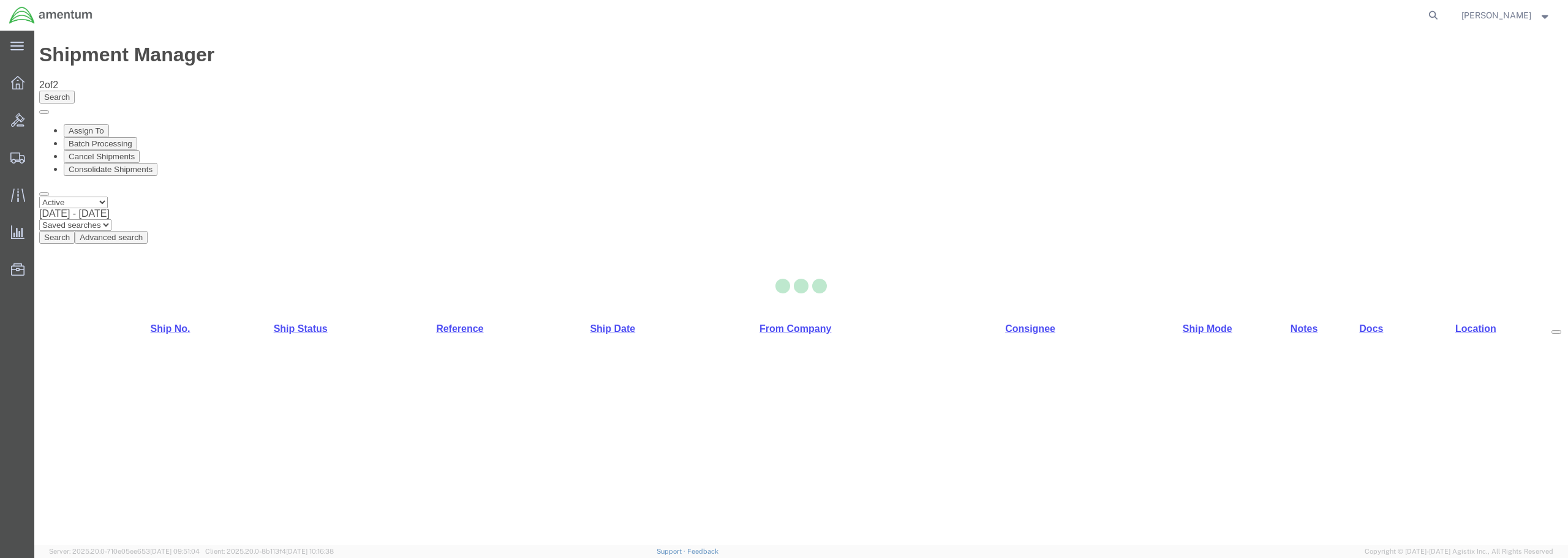
select select "49949"
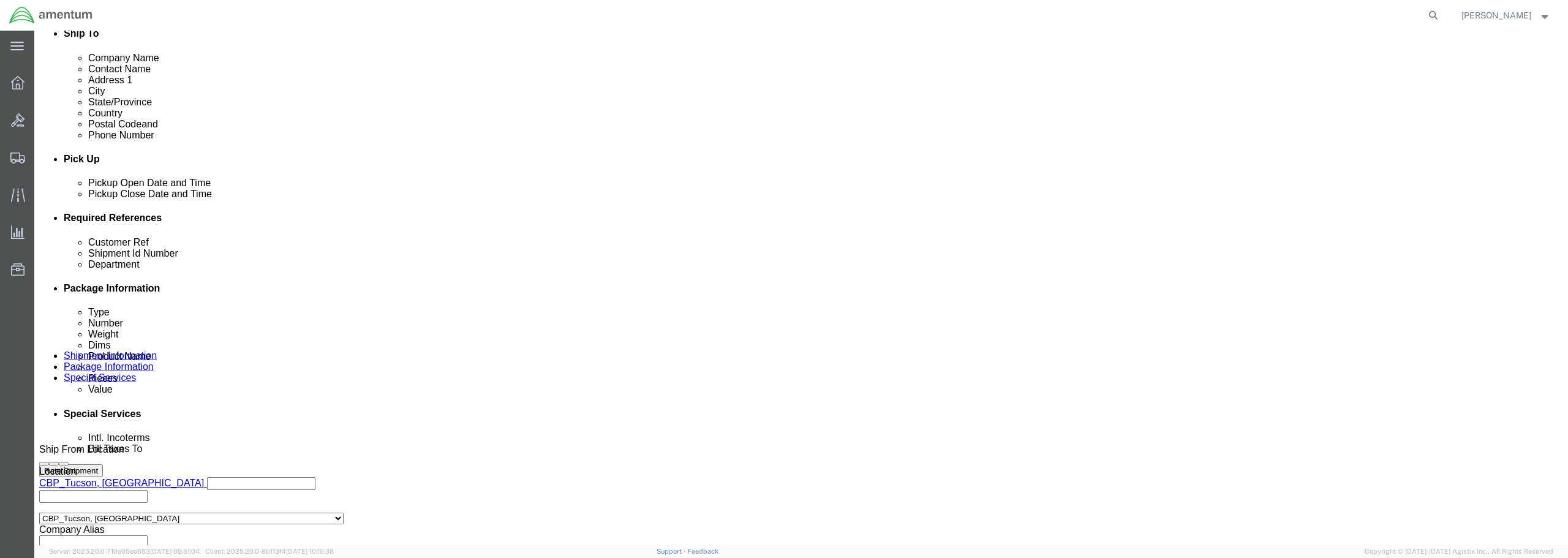
scroll to position [438, 0]
click div "[DATE] 12:36 PM"
type input "1:36 PM"
click button "Apply"
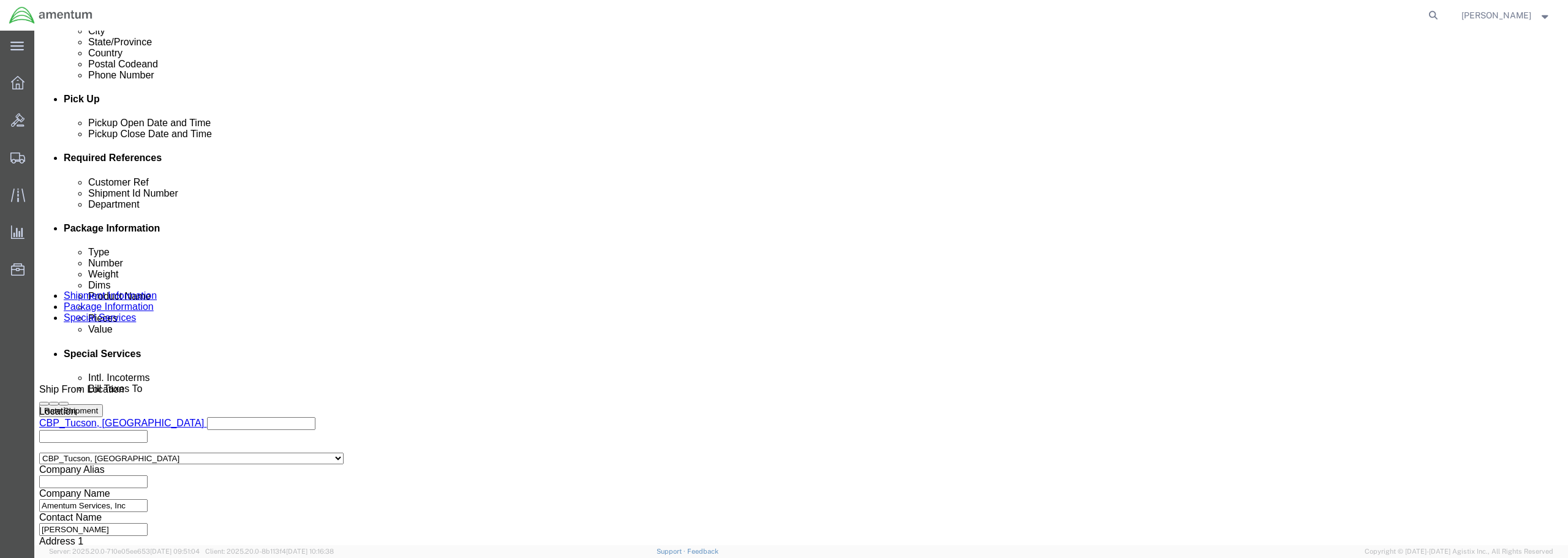
click input "text"
type input "s"
type input "B"
type input "BEARINGS FROM [PERSON_NAME]"
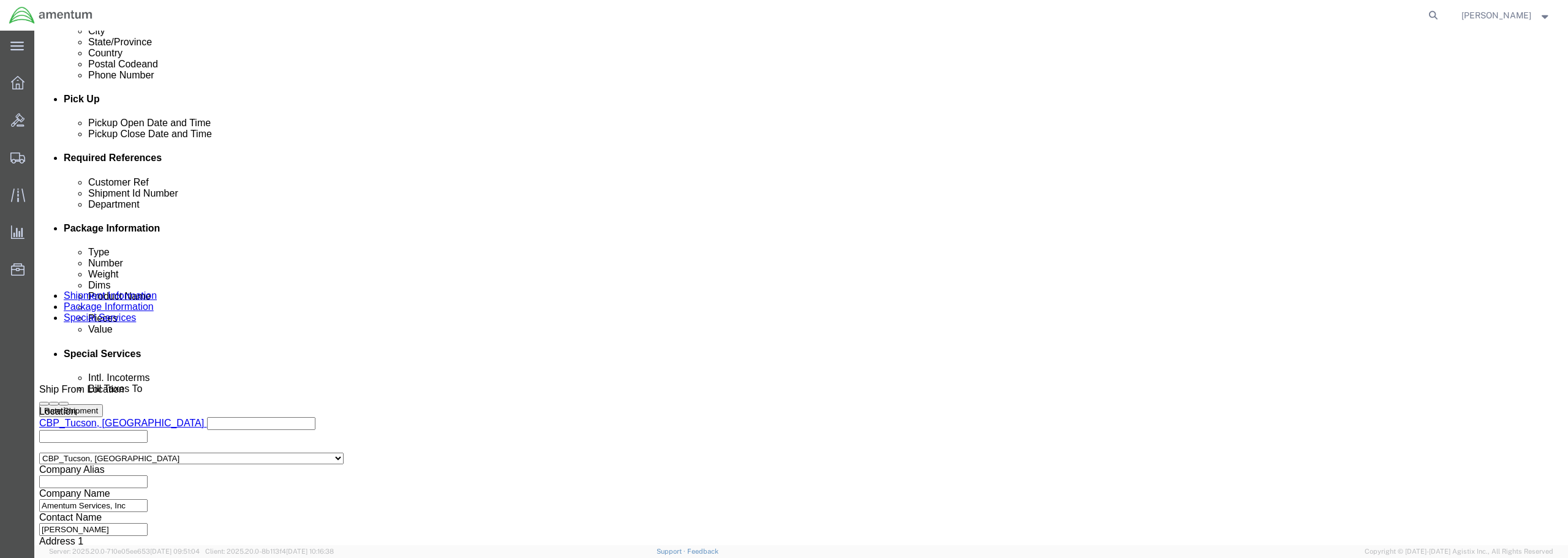
scroll to position [0, 0]
click input "text"
drag, startPoint x: 640, startPoint y: 253, endPoint x: 649, endPoint y: 256, distance: 9.5
click div "Customer Ref BEARINGS FROM [PERSON_NAME]"
click input "BEARINGS FROM [PERSON_NAME]"
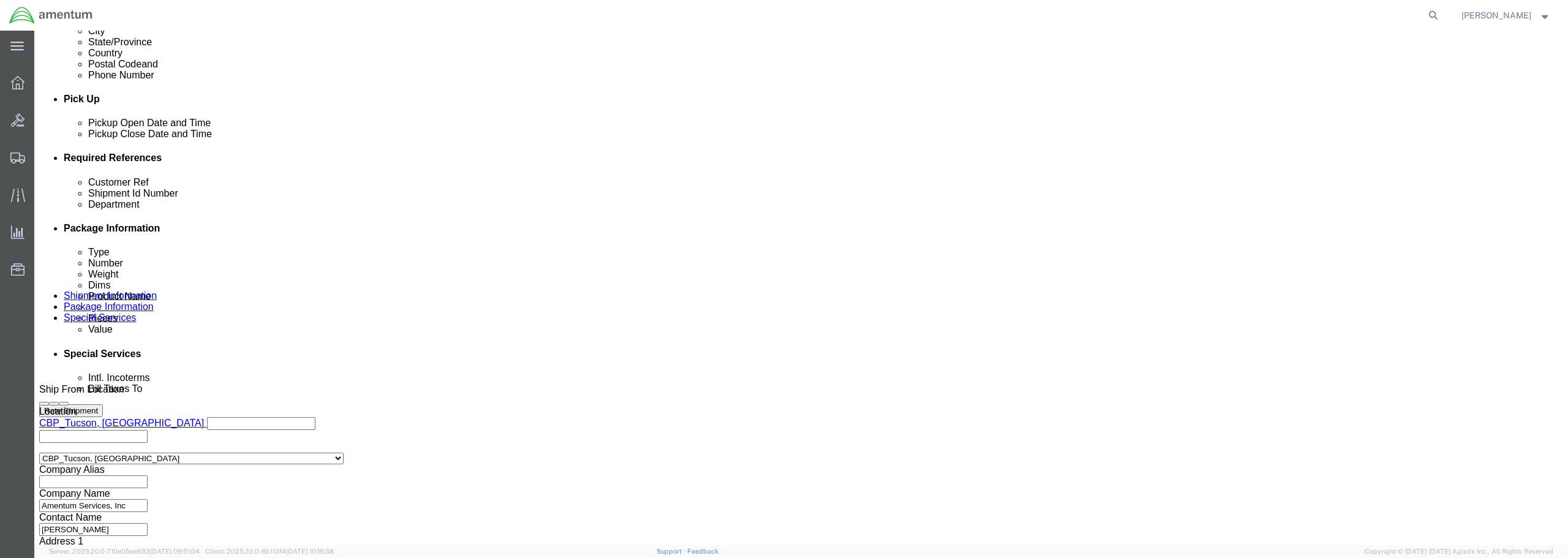
scroll to position [0, 21]
drag, startPoint x: 647, startPoint y: 256, endPoint x: 770, endPoint y: 259, distance: 123.0
click div "BEARINGS FROM [PERSON_NAME]"
drag, startPoint x: 728, startPoint y: 161, endPoint x: 735, endPoint y: 168, distance: 9.9
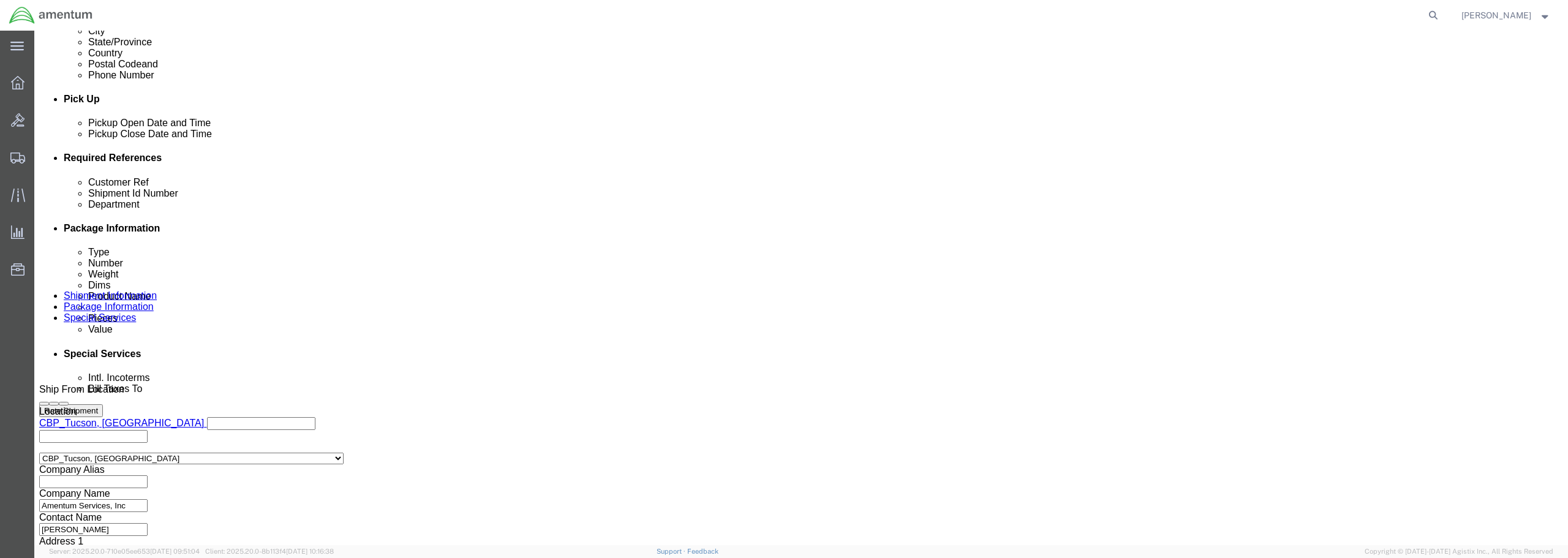
click div "Delivery by Date Delivery Start Date Delivery Start Time Deliver Open Date and …"
paste input "BEARINGS FROM [PERSON_NAME]"
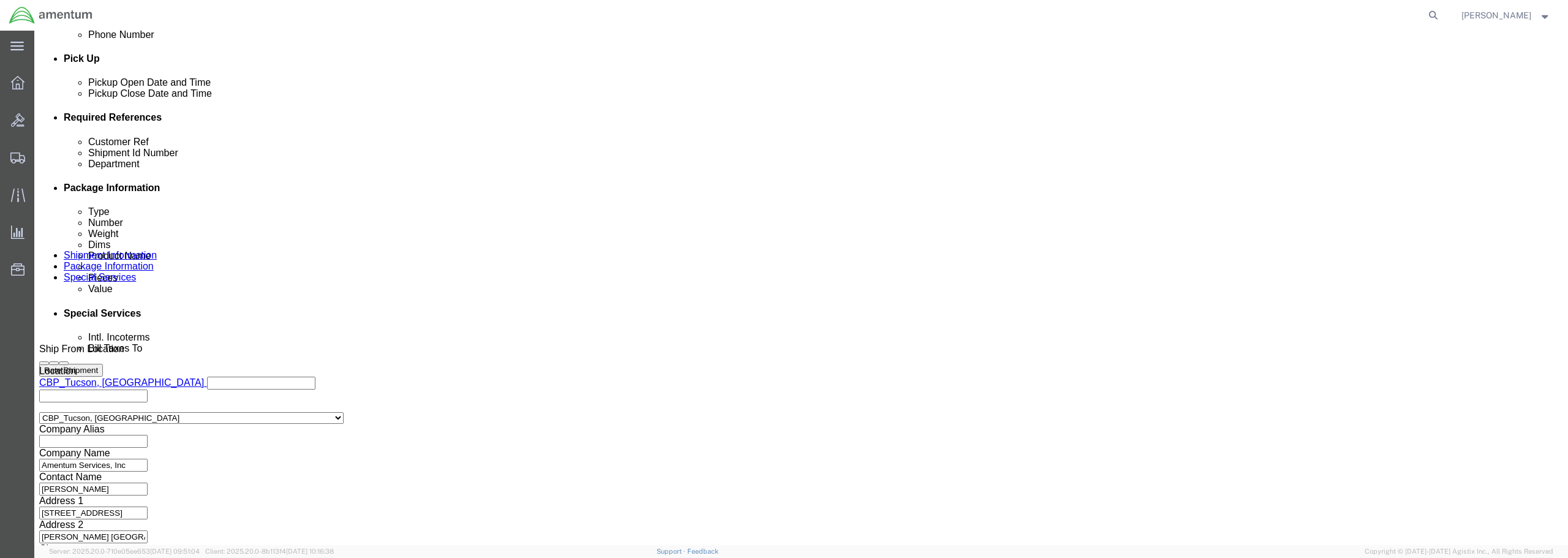
scroll to position [560, 0]
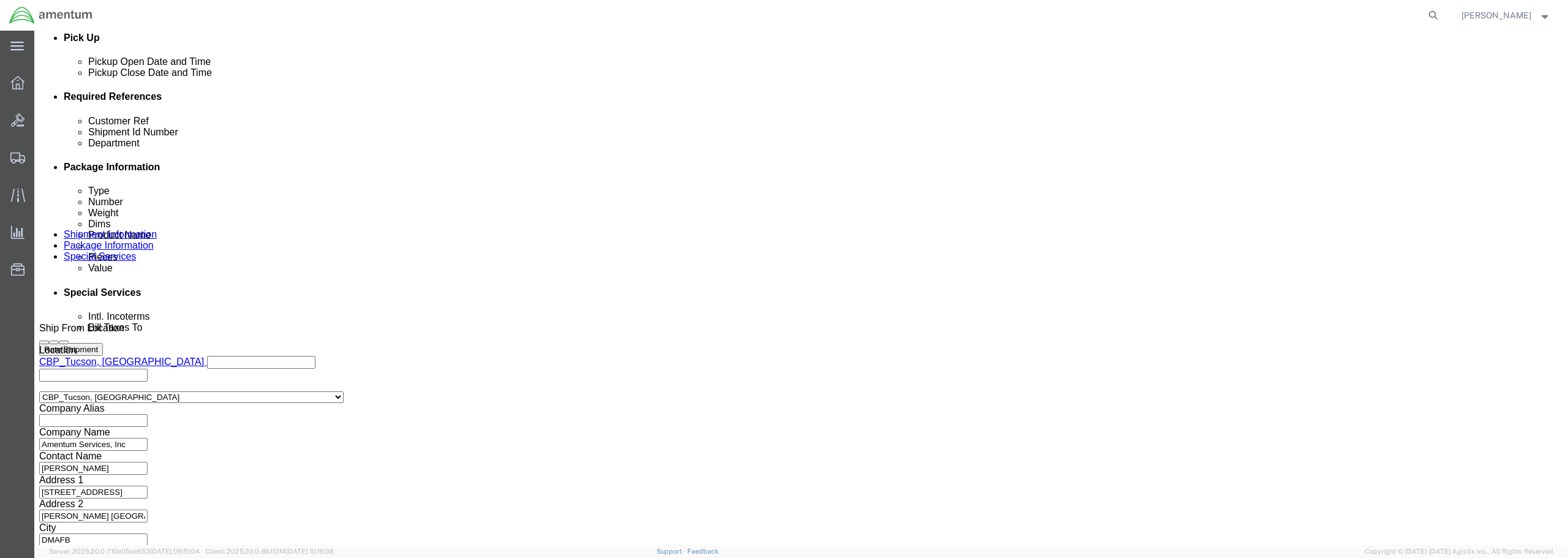
type input "BEARINGS FROM [PERSON_NAME]"
click button "Continue"
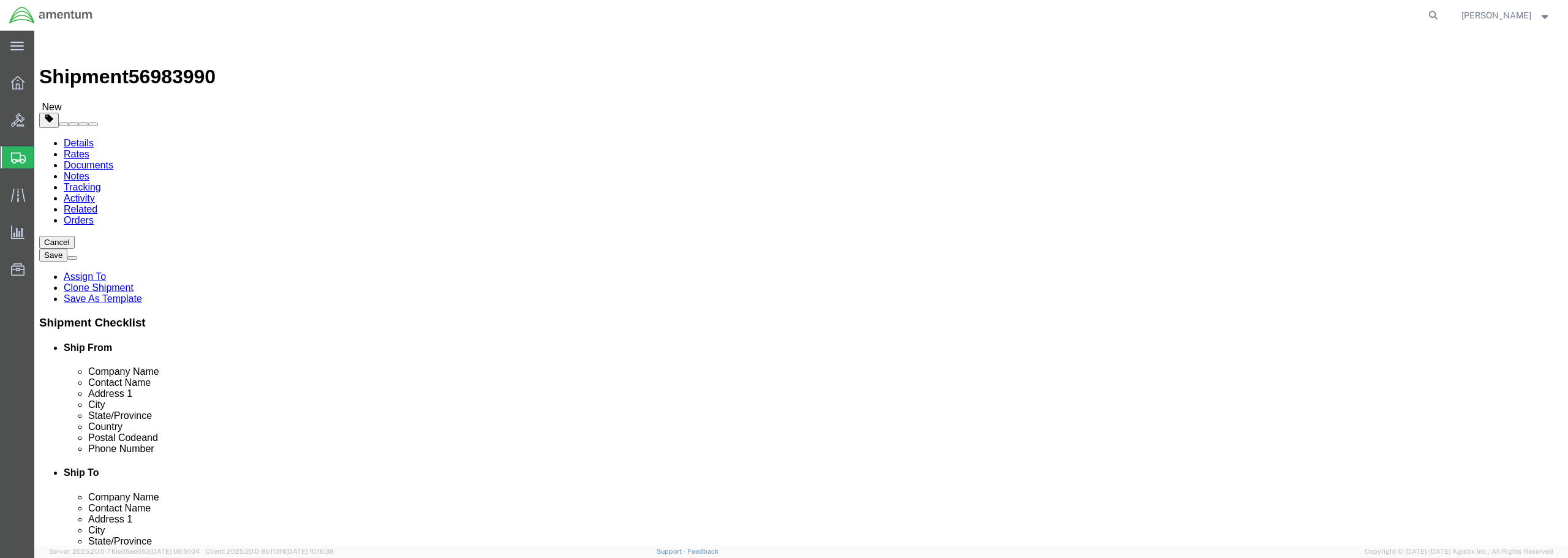
select select "CBOX"
drag, startPoint x: 245, startPoint y: 236, endPoint x: 236, endPoint y: 238, distance: 9.2
click input "1"
drag, startPoint x: 244, startPoint y: 264, endPoint x: 229, endPoint y: 261, distance: 15.3
click div "Length x Width x Height Select cm ft in"
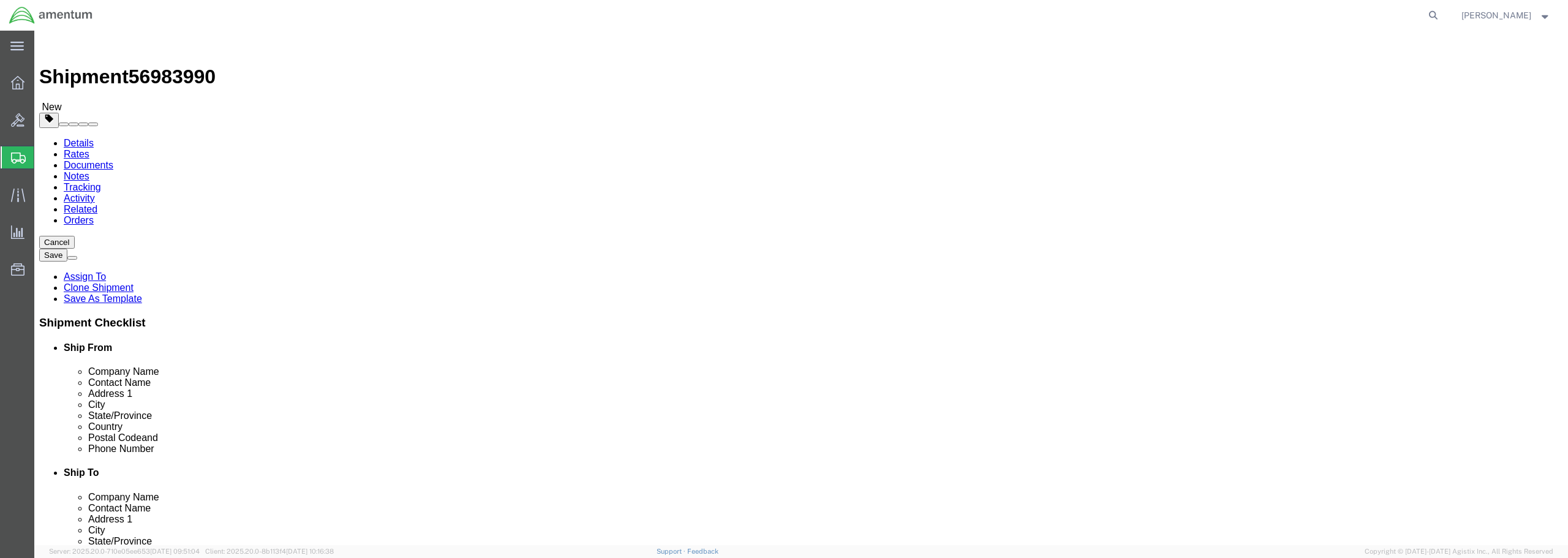
type input "10"
drag, startPoint x: 255, startPoint y: 283, endPoint x: 227, endPoint y: 283, distance: 28.0
click div "0.00 Select kgs lbs"
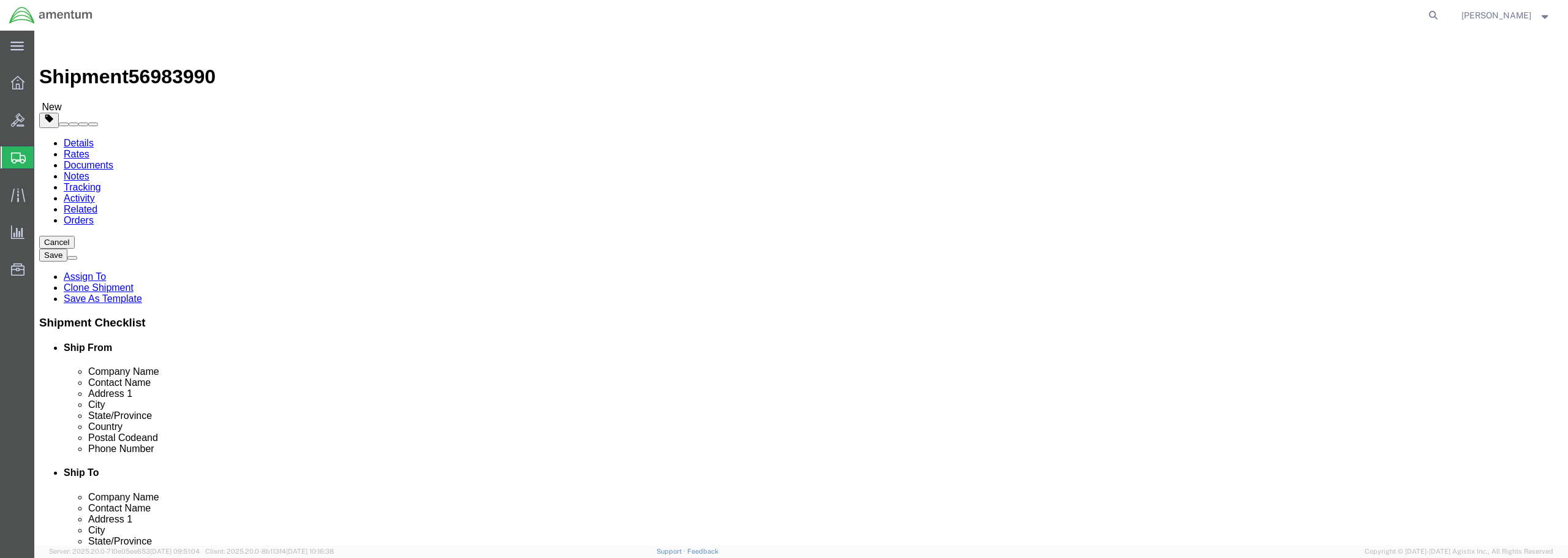
type input "3.00"
click link "Add Content"
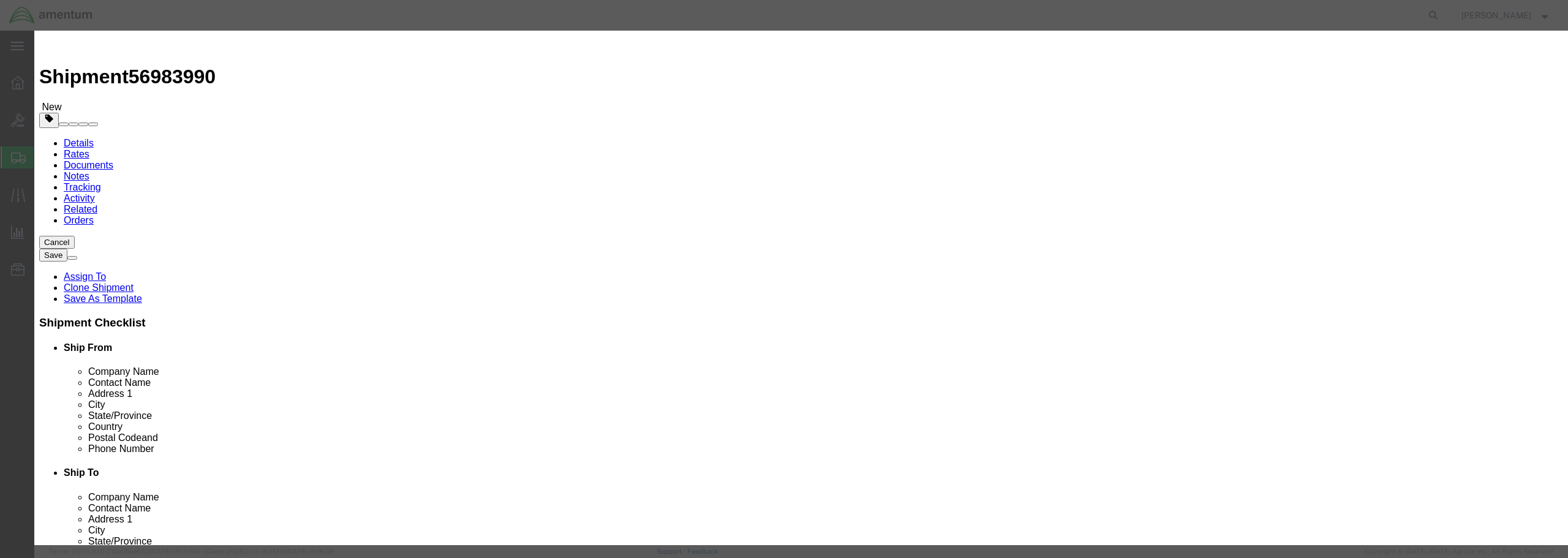
click input "text"
paste input "BEARINGS FROM [PERSON_NAME]"
type input "BEARINGS FROM [PERSON_NAME]"
drag, startPoint x: 572, startPoint y: 114, endPoint x: 550, endPoint y: 115, distance: 22.0
click div "0"
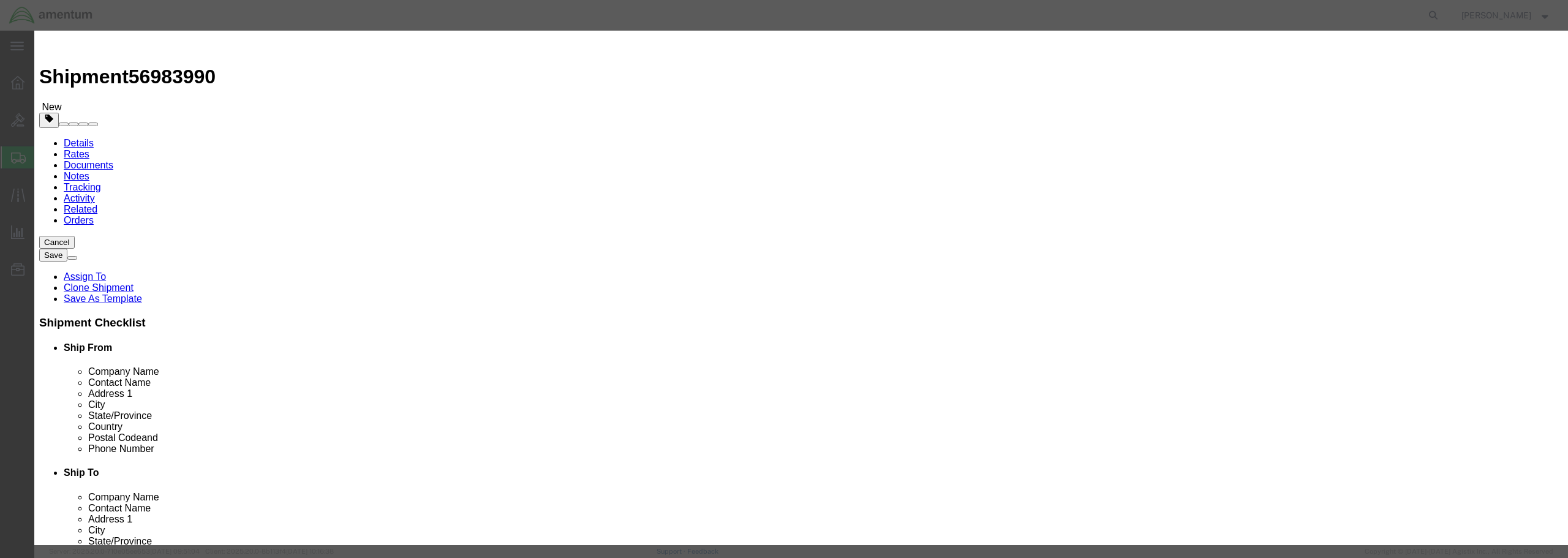
type input "2"
click input "text"
type input "250.00"
click select "Select 50 55 60 65 70 85 92.5 100 125 175 250 300 400"
select select "175"
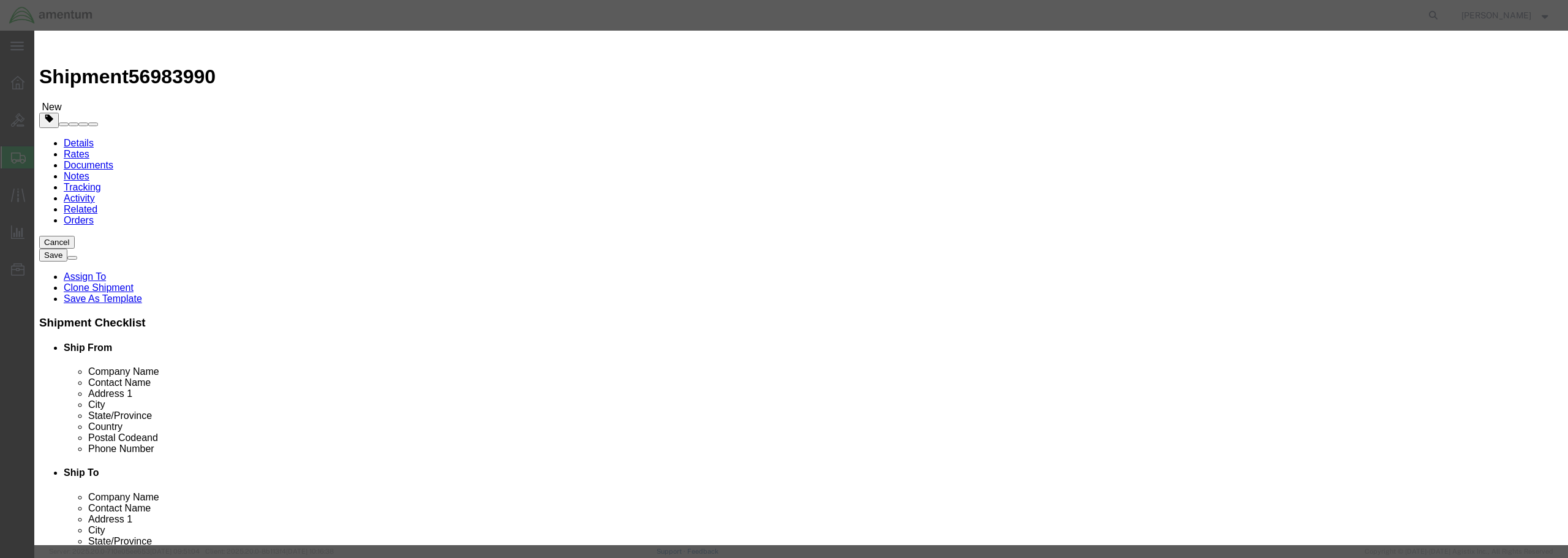
click select "Select 50 55 60 65 70 85 92.5 100 125 175 250 300 400"
click button "Save & Close"
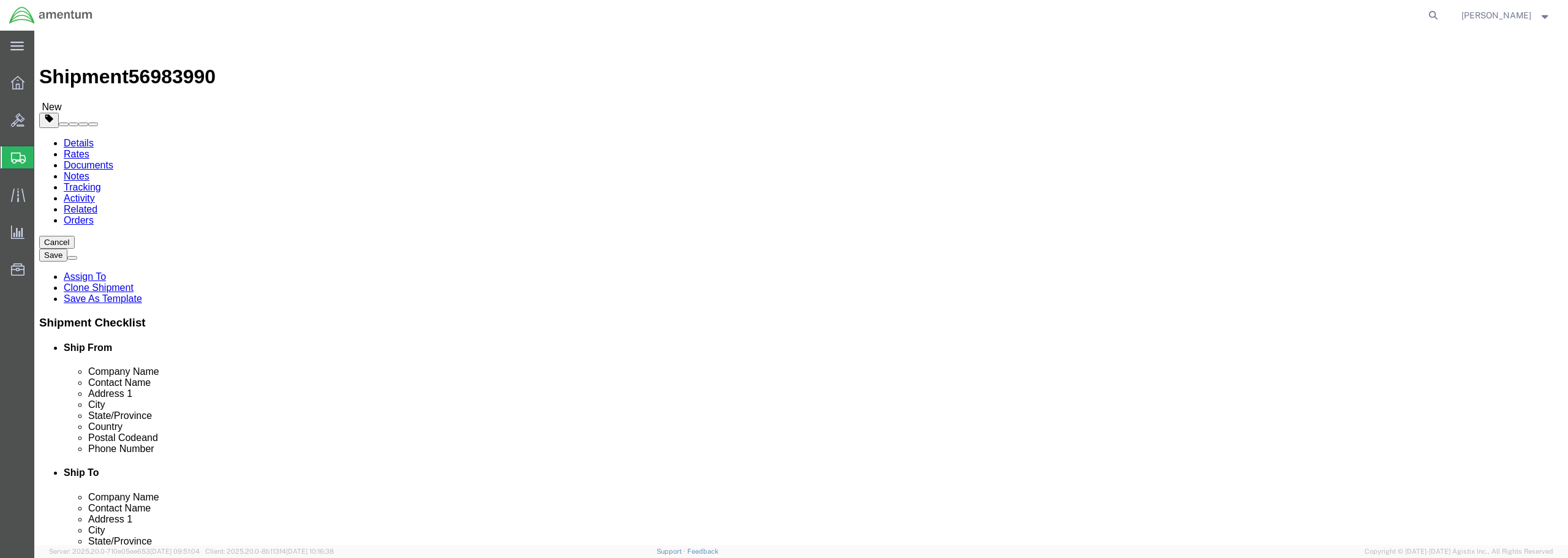
click button "Rate Shipment"
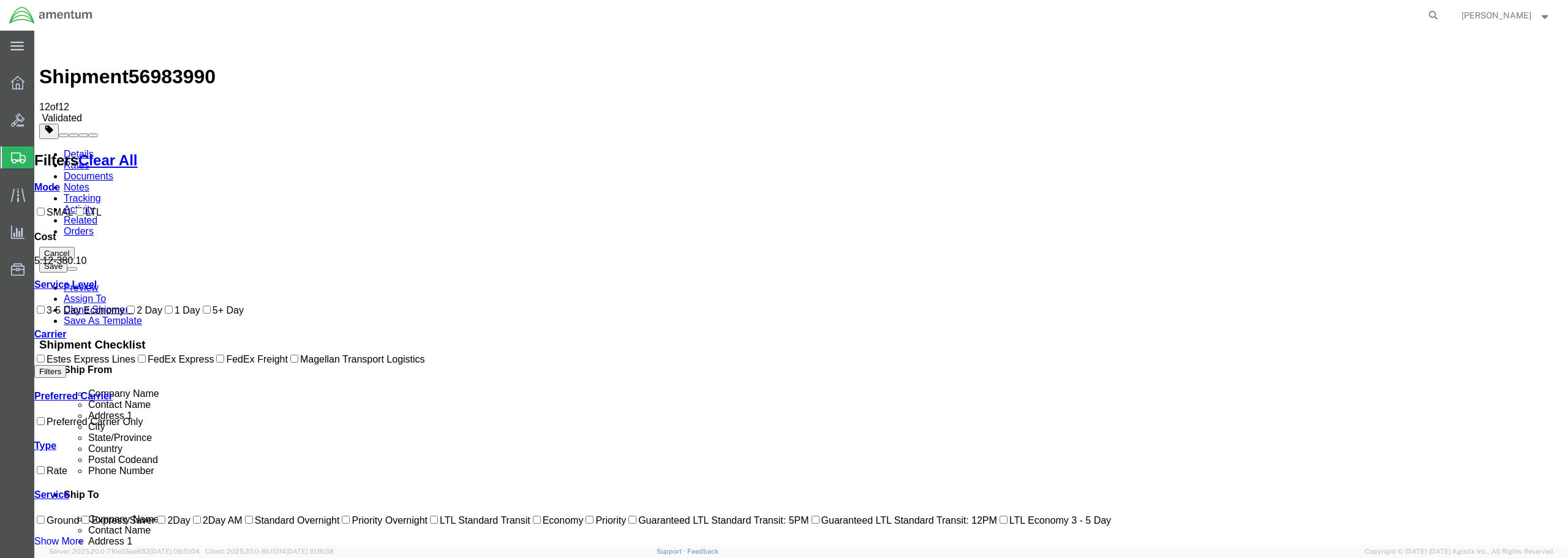
checkbox input "true"
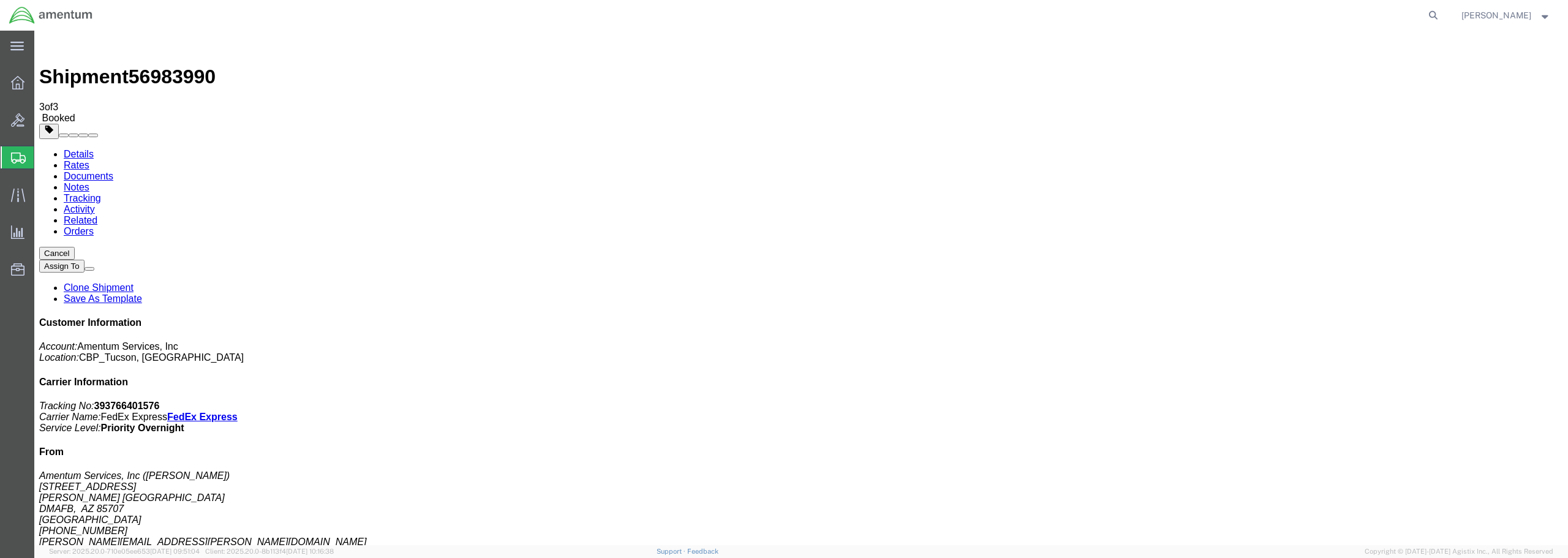
click at [75, 246] on button "Cancel" at bounding box center [57, 253] width 36 height 13
